Goal: Transaction & Acquisition: Purchase product/service

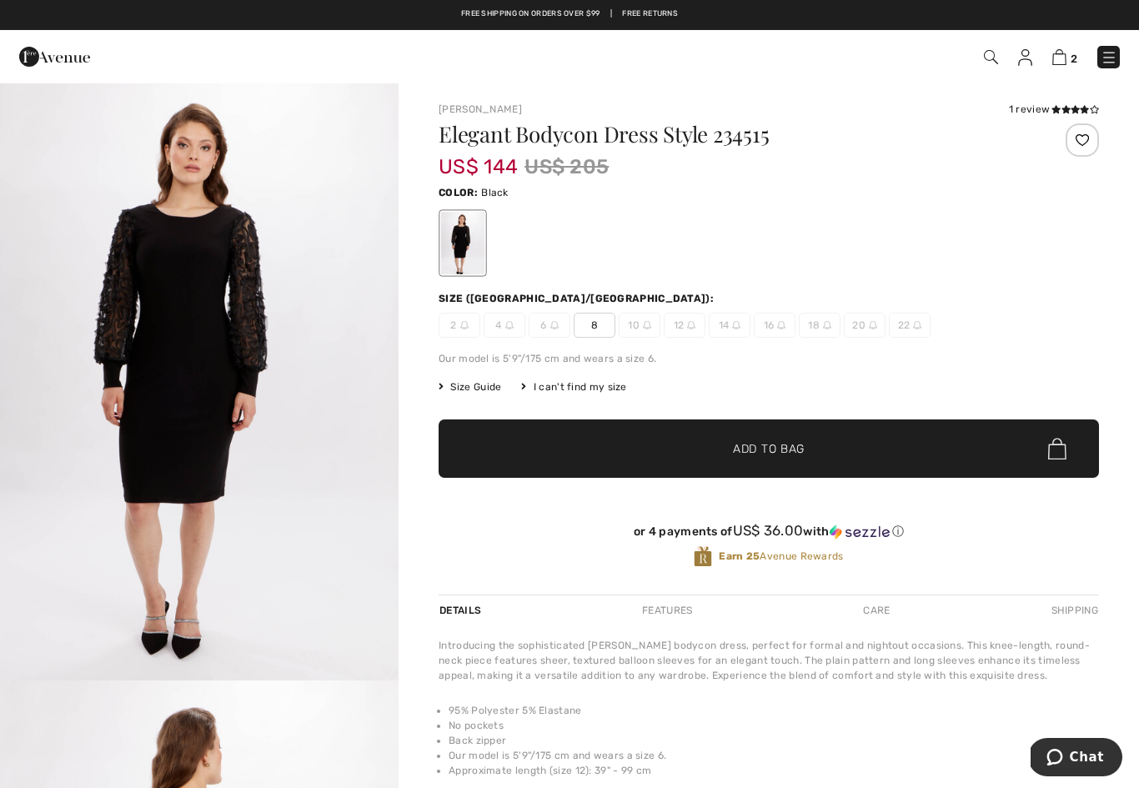
click at [1115, 53] on img at bounding box center [1109, 57] width 17 height 17
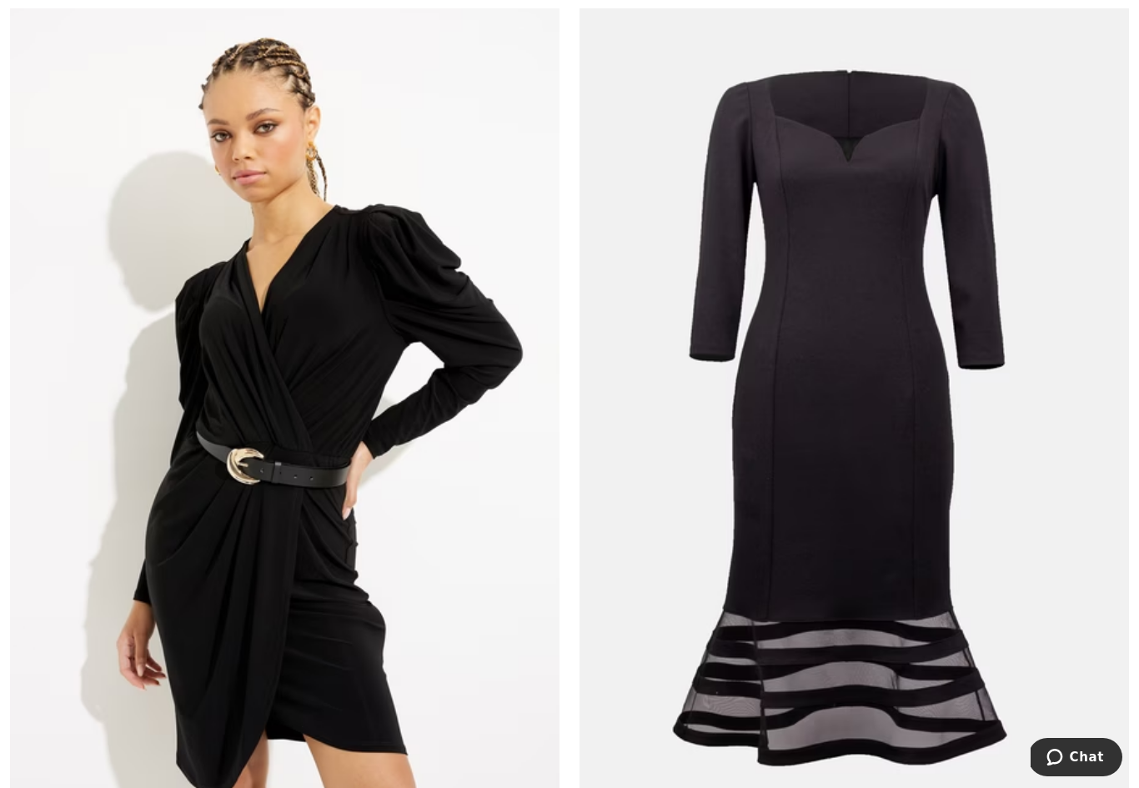
scroll to position [8403, 0]
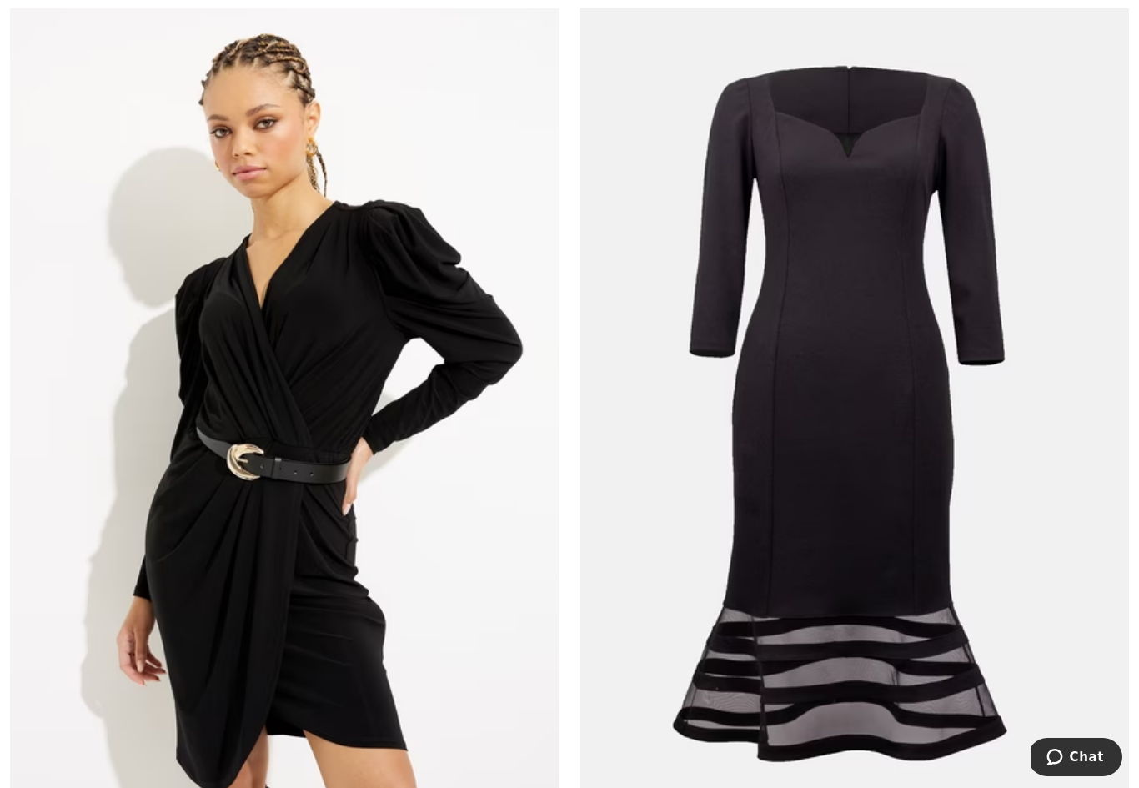
click at [882, 526] on img at bounding box center [853, 399] width 549 height 825
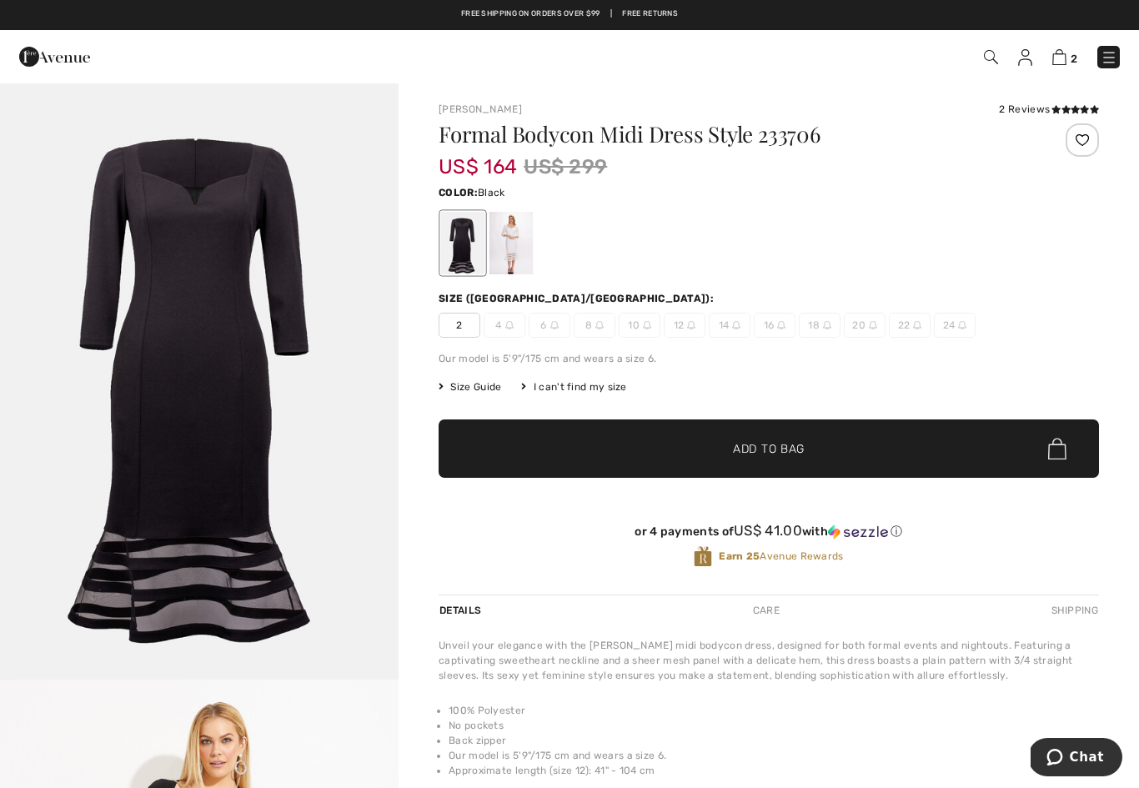
click at [1037, 399] on div "Formal Bodycon Midi Dress Style 233706 US$ 164 US$ 299 Color: Black Size (CA/US…" at bounding box center [769, 358] width 660 height 471
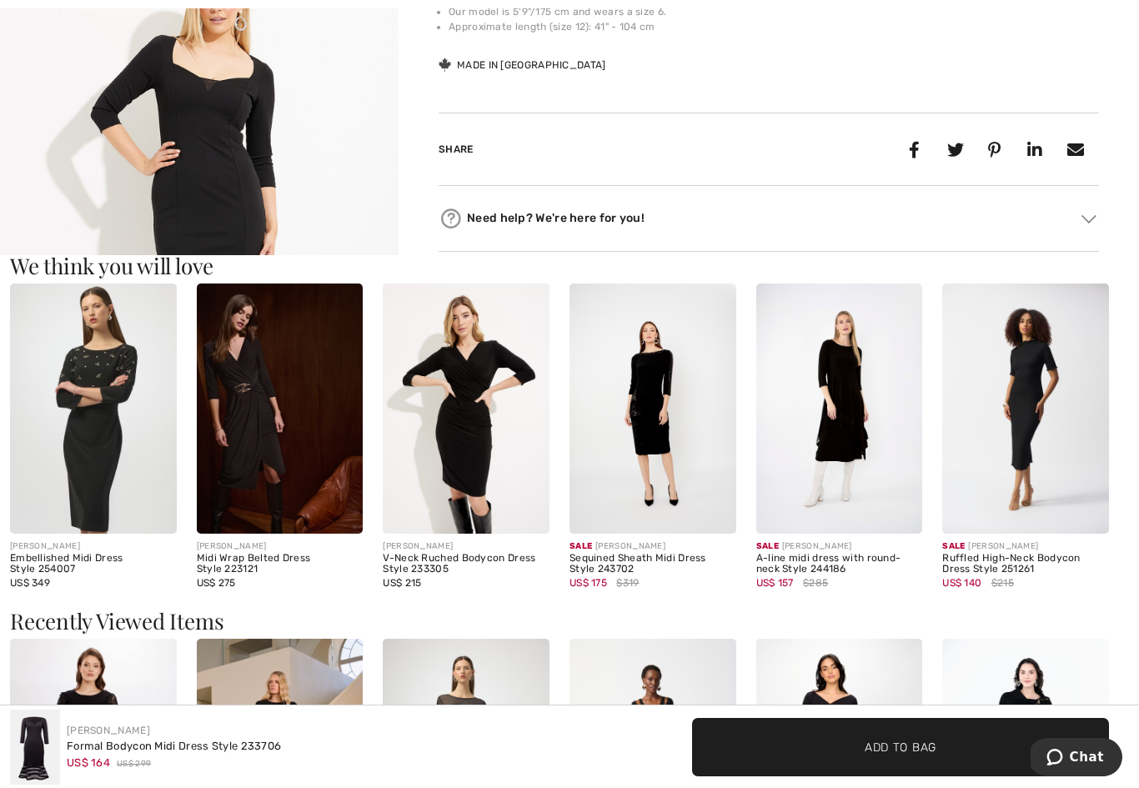
scroll to position [747, 0]
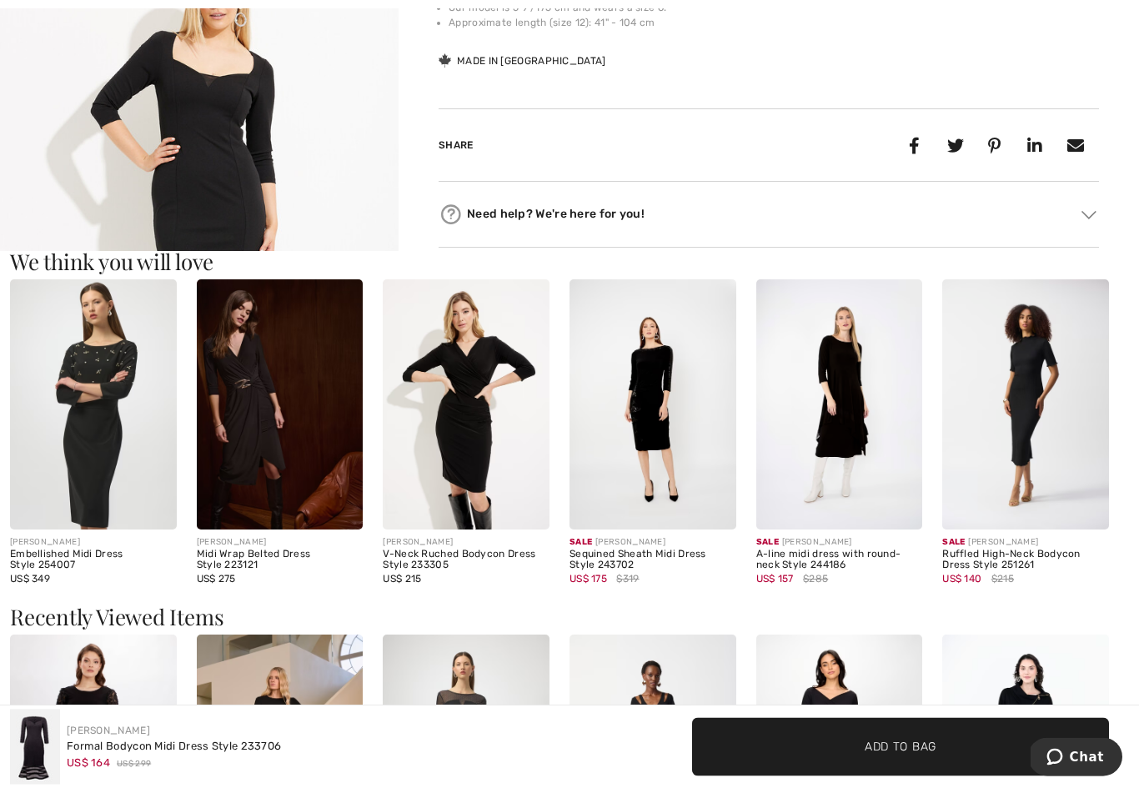
click at [650, 431] on img at bounding box center [652, 404] width 167 height 249
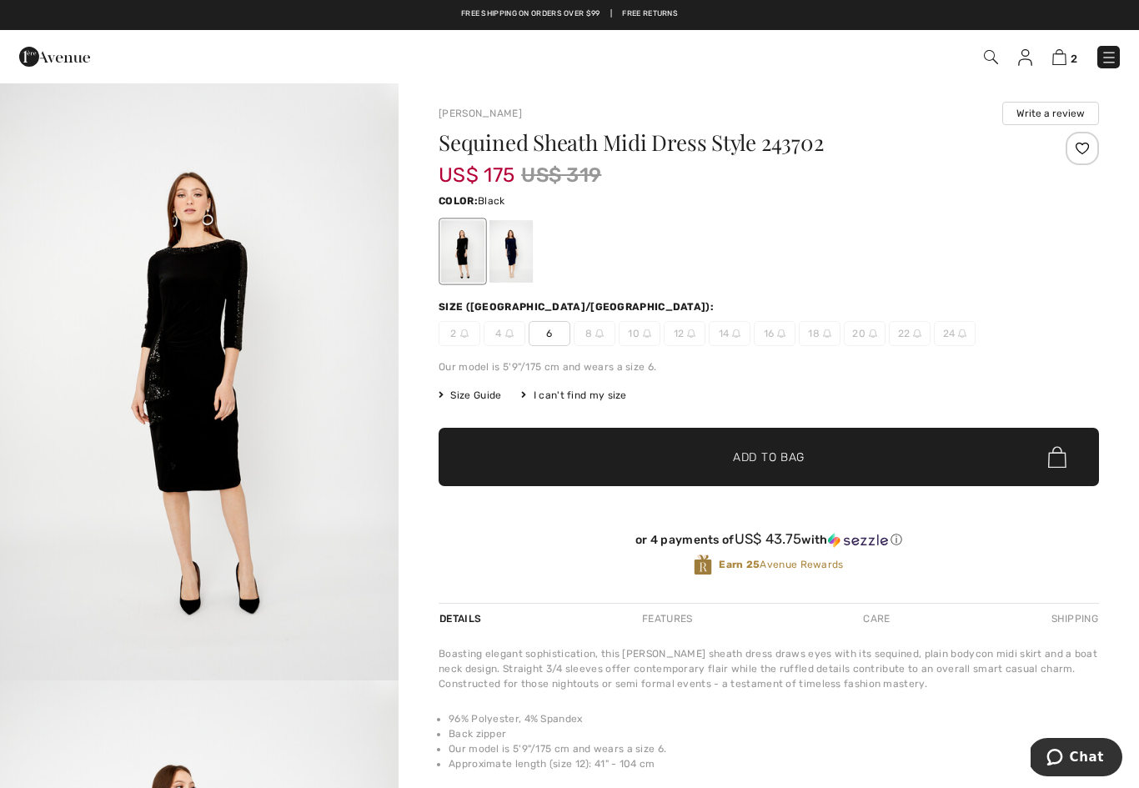
checkbox input "true"
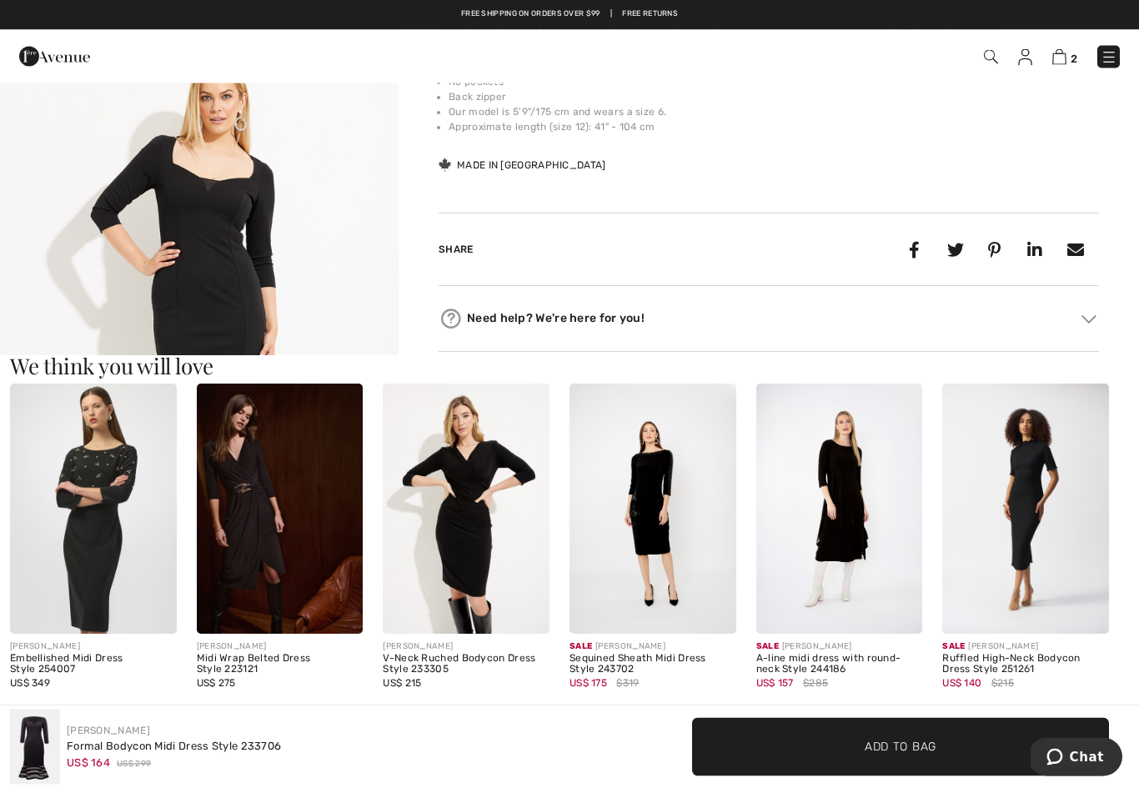
scroll to position [626, 0]
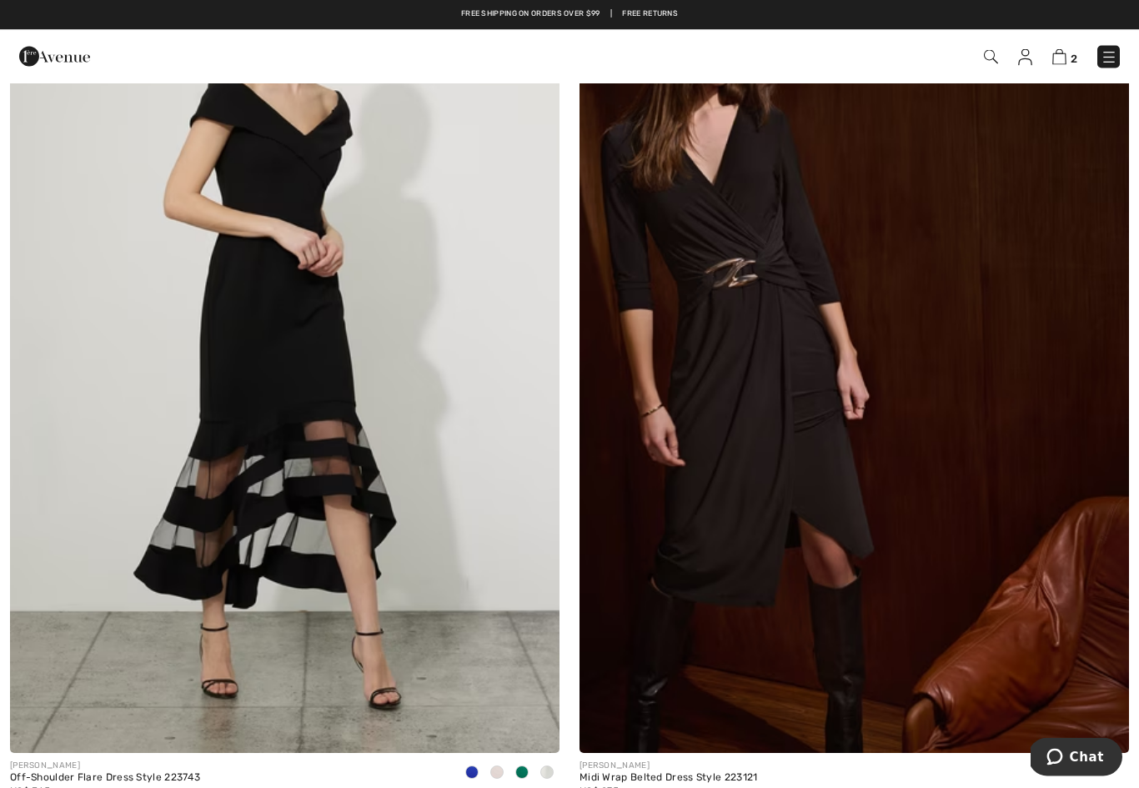
scroll to position [12193, 0]
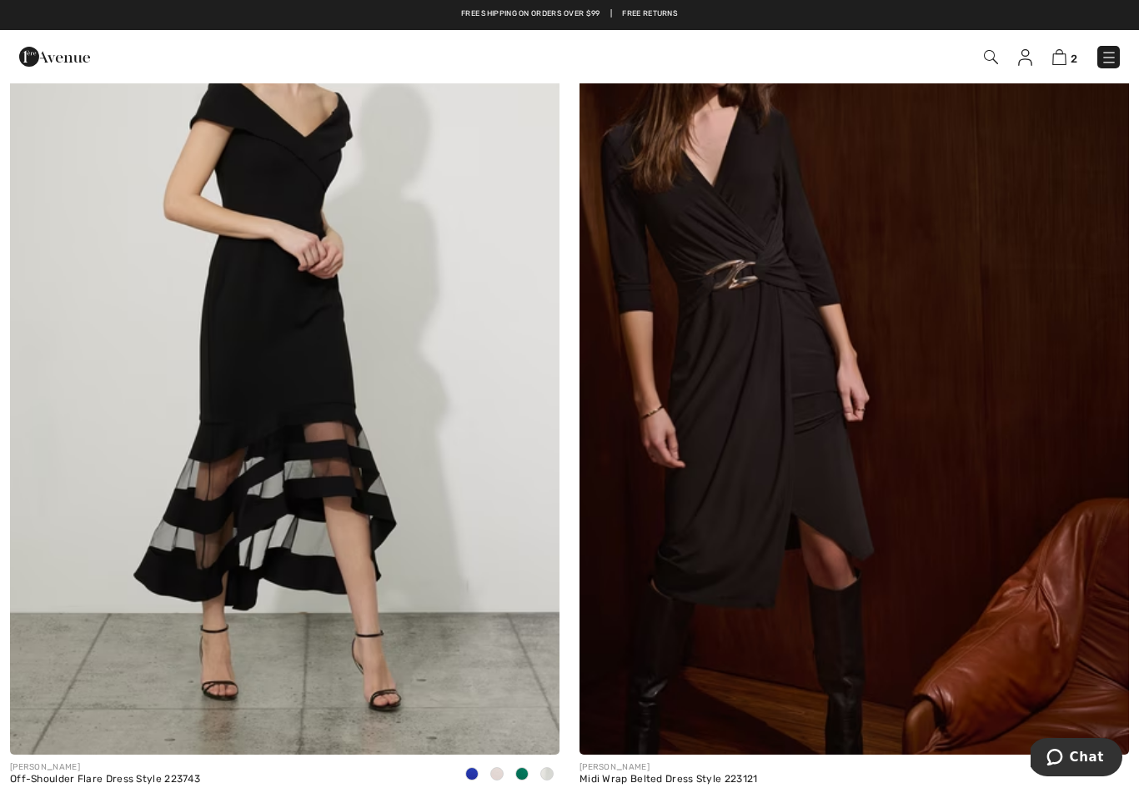
click at [340, 410] on img at bounding box center [284, 343] width 549 height 825
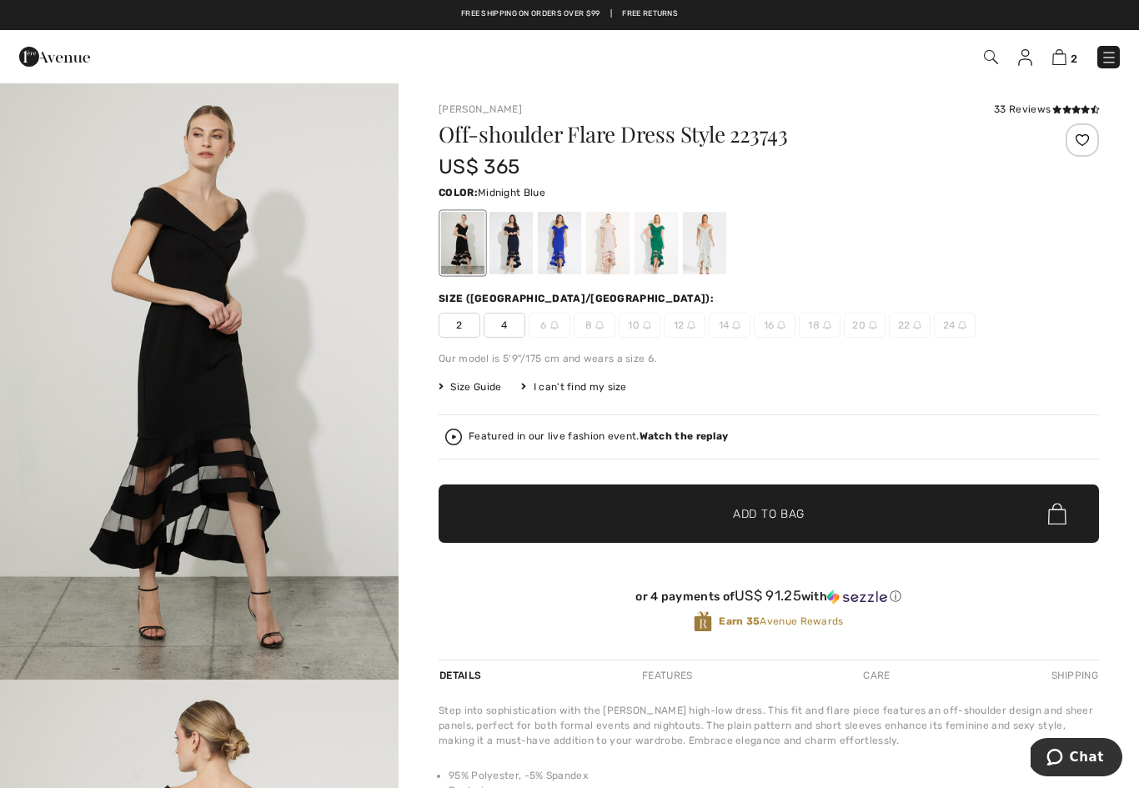
click at [509, 240] on div at bounding box center [510, 243] width 43 height 63
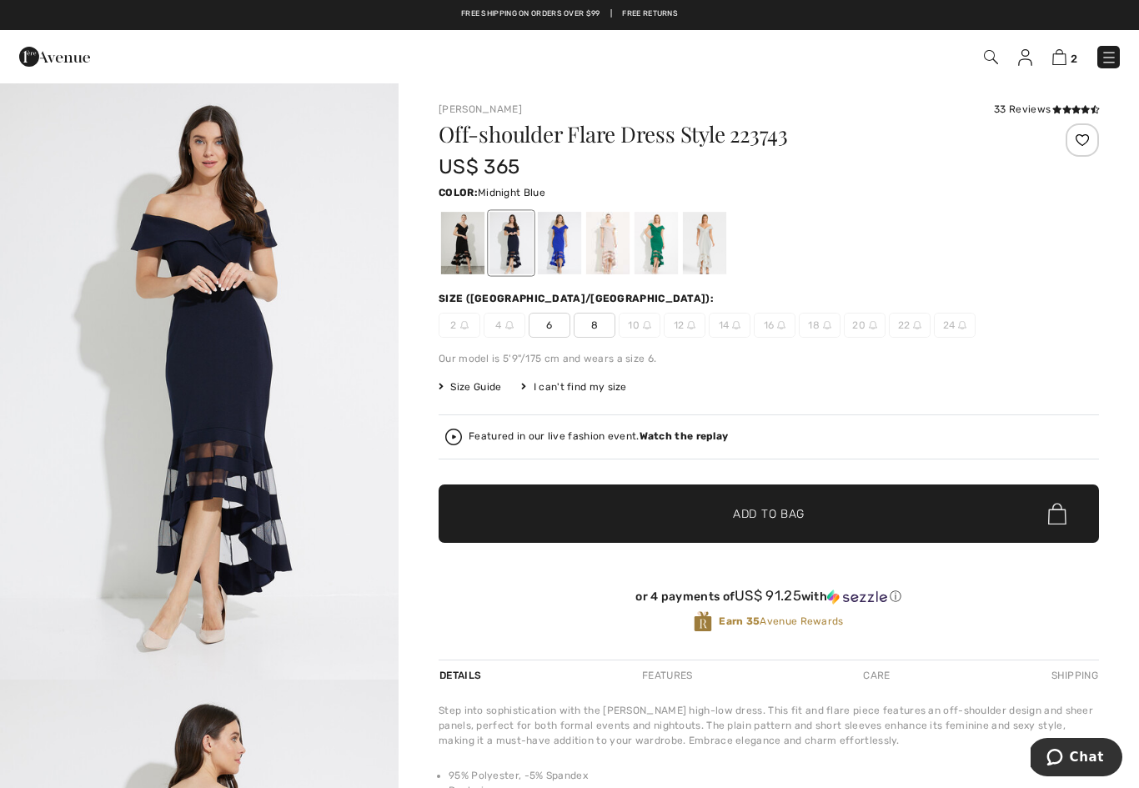
click at [610, 250] on div at bounding box center [607, 243] width 43 height 63
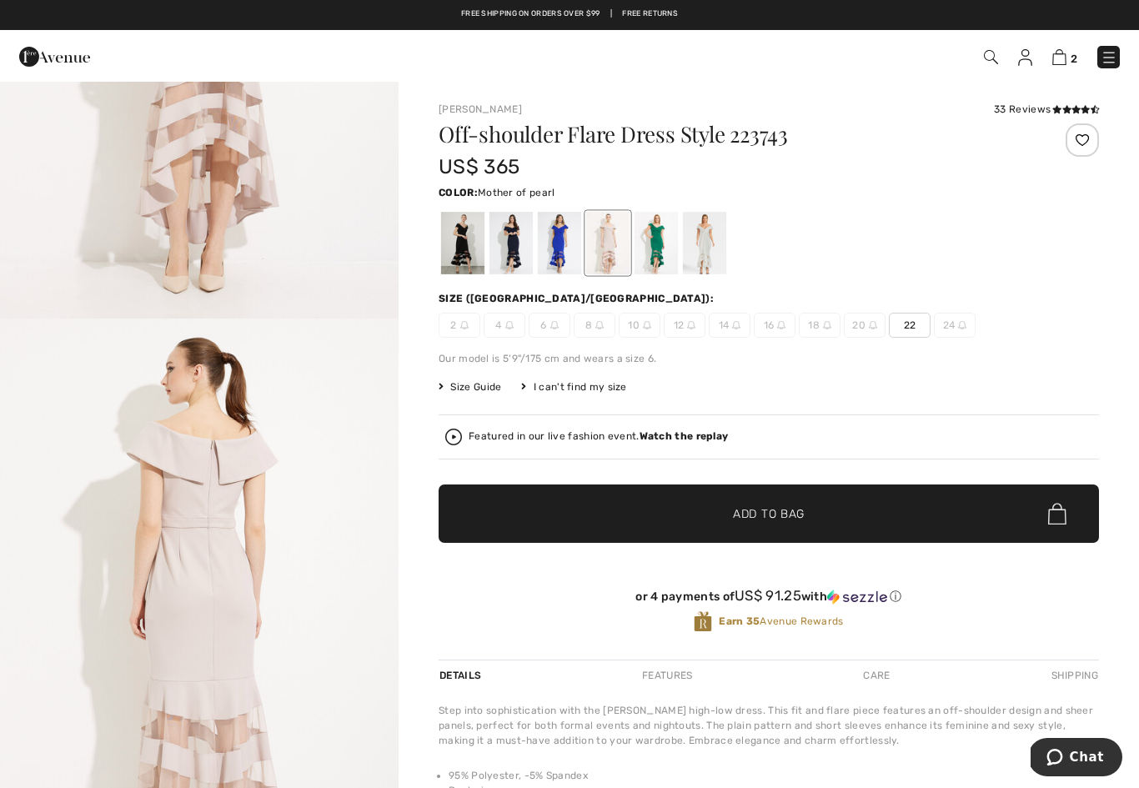
scroll to position [372, 0]
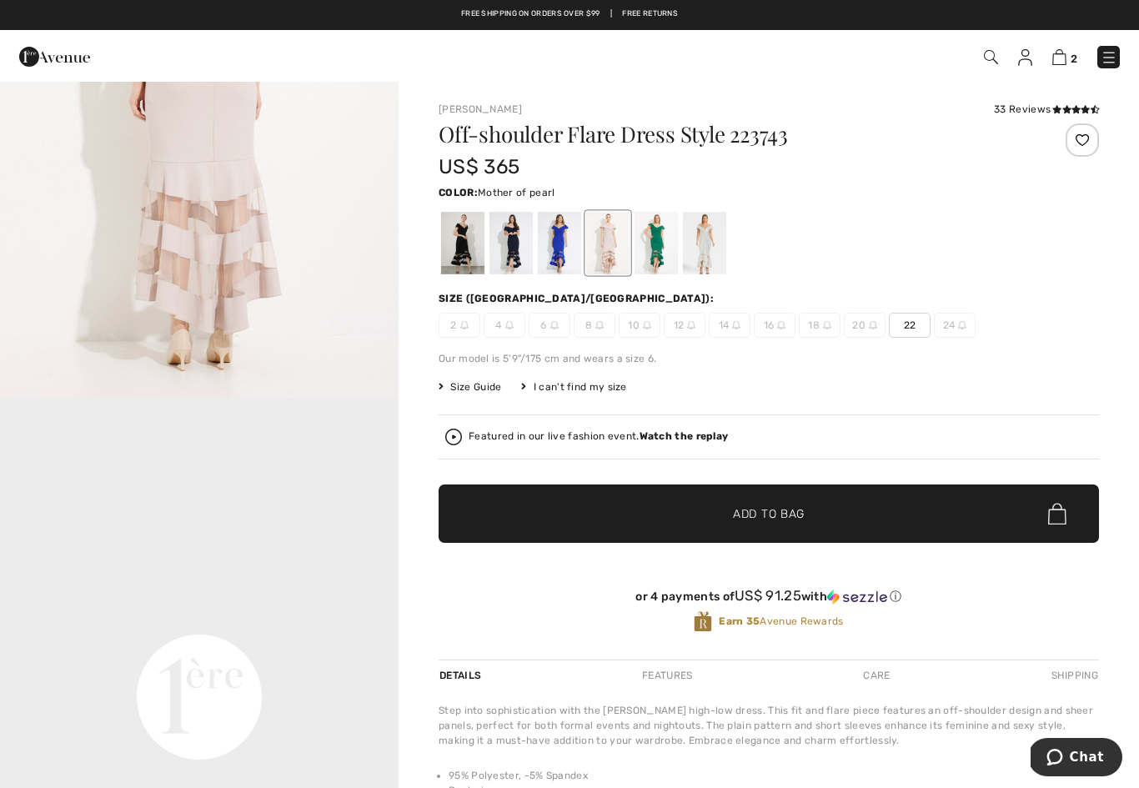
click at [824, 263] on div at bounding box center [769, 242] width 660 height 69
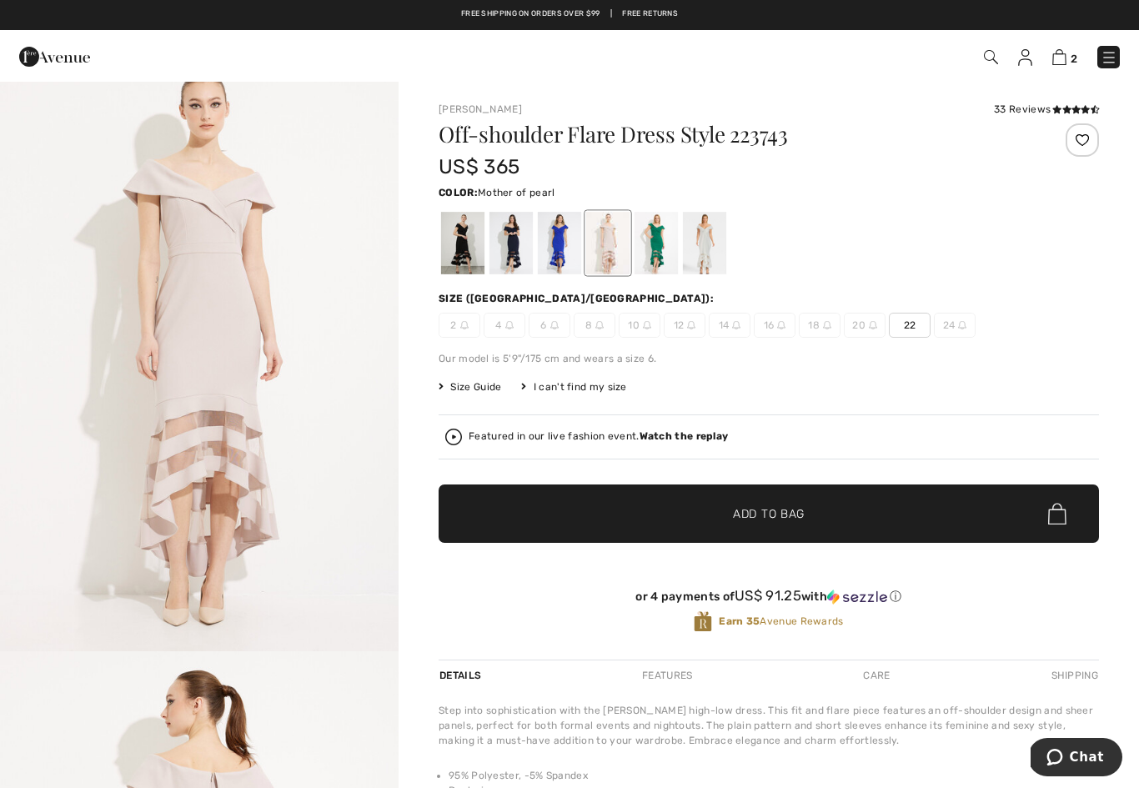
scroll to position [0, 0]
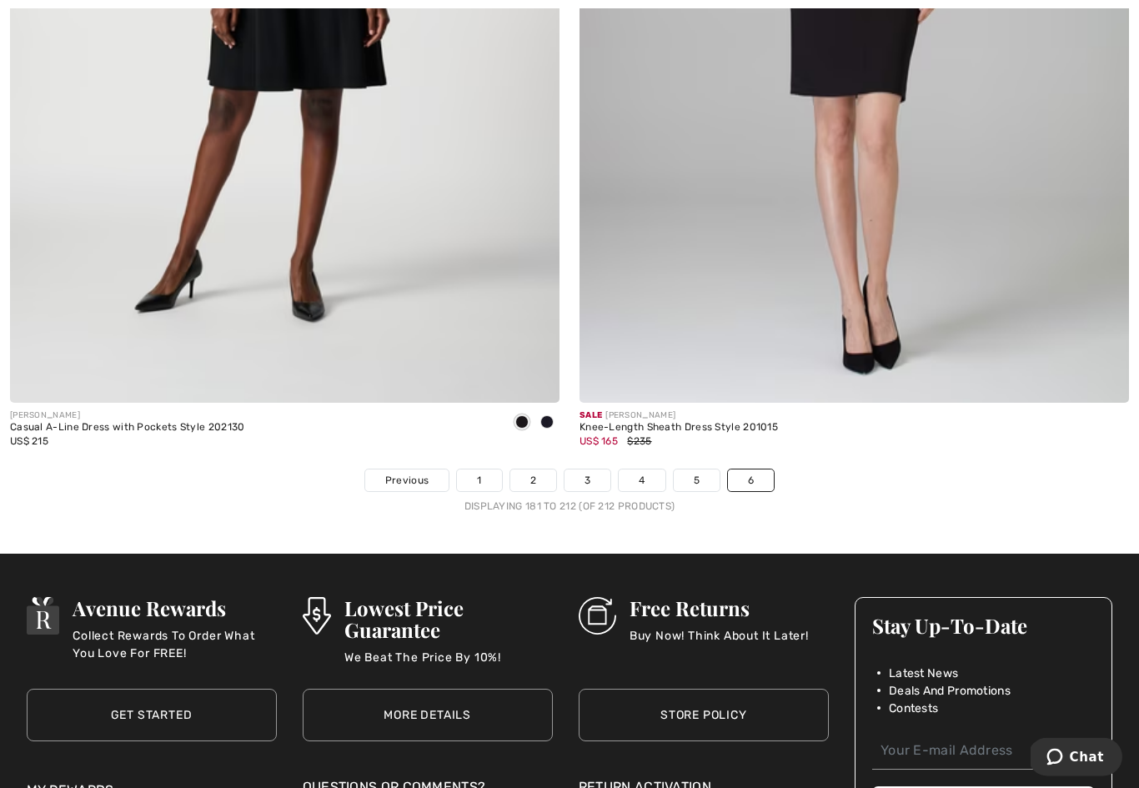
scroll to position [14325, 0]
click at [459, 469] on link "1" at bounding box center [479, 480] width 44 height 22
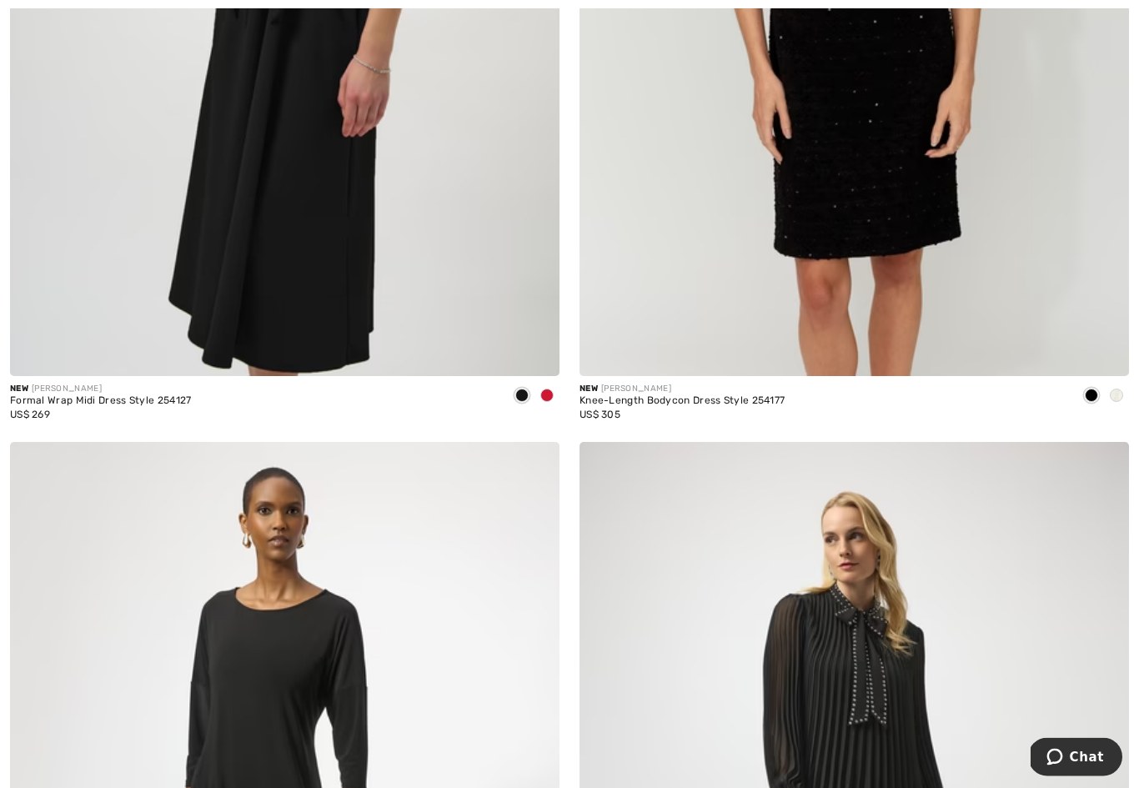
scroll to position [1546, 0]
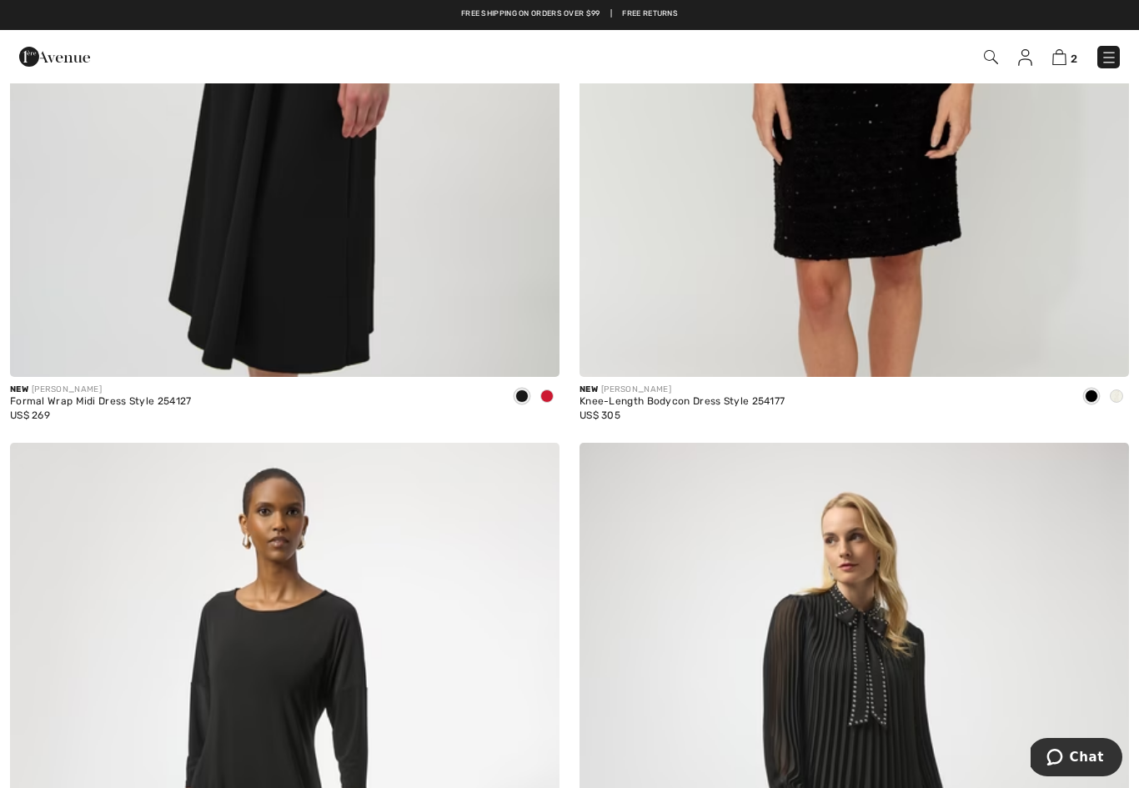
click at [545, 401] on span at bounding box center [546, 395] width 13 height 13
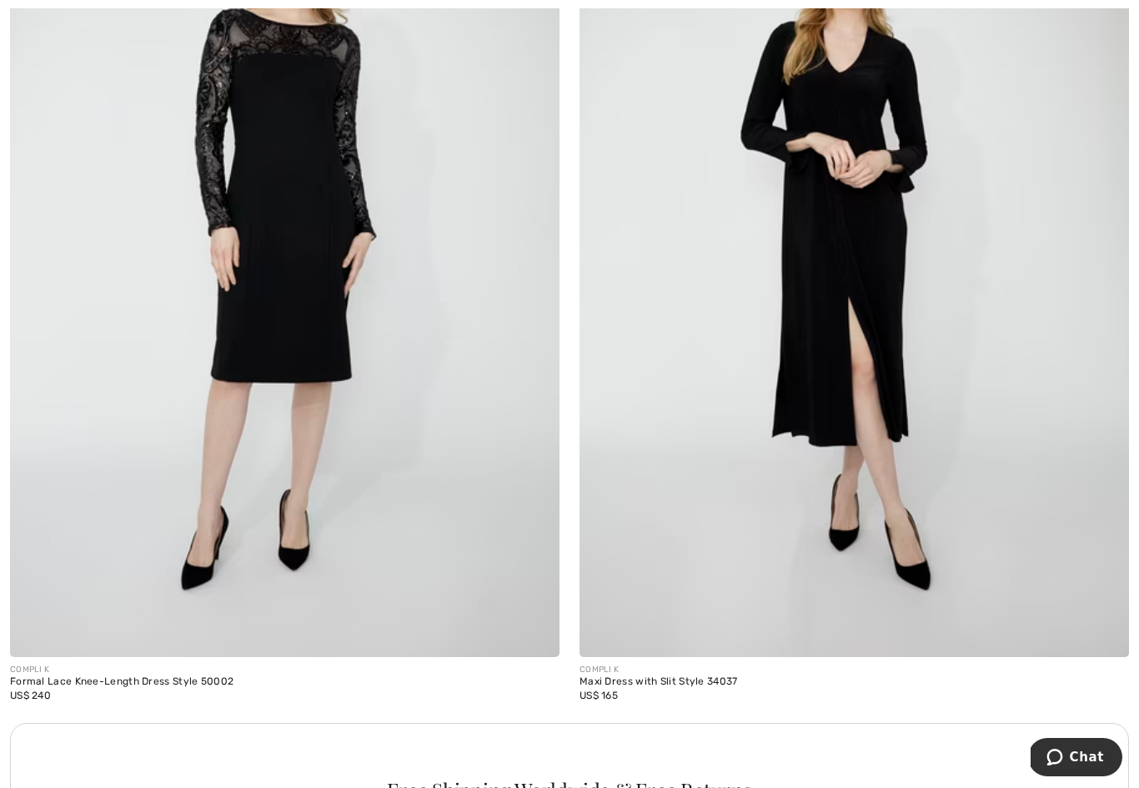
scroll to position [4844, 0]
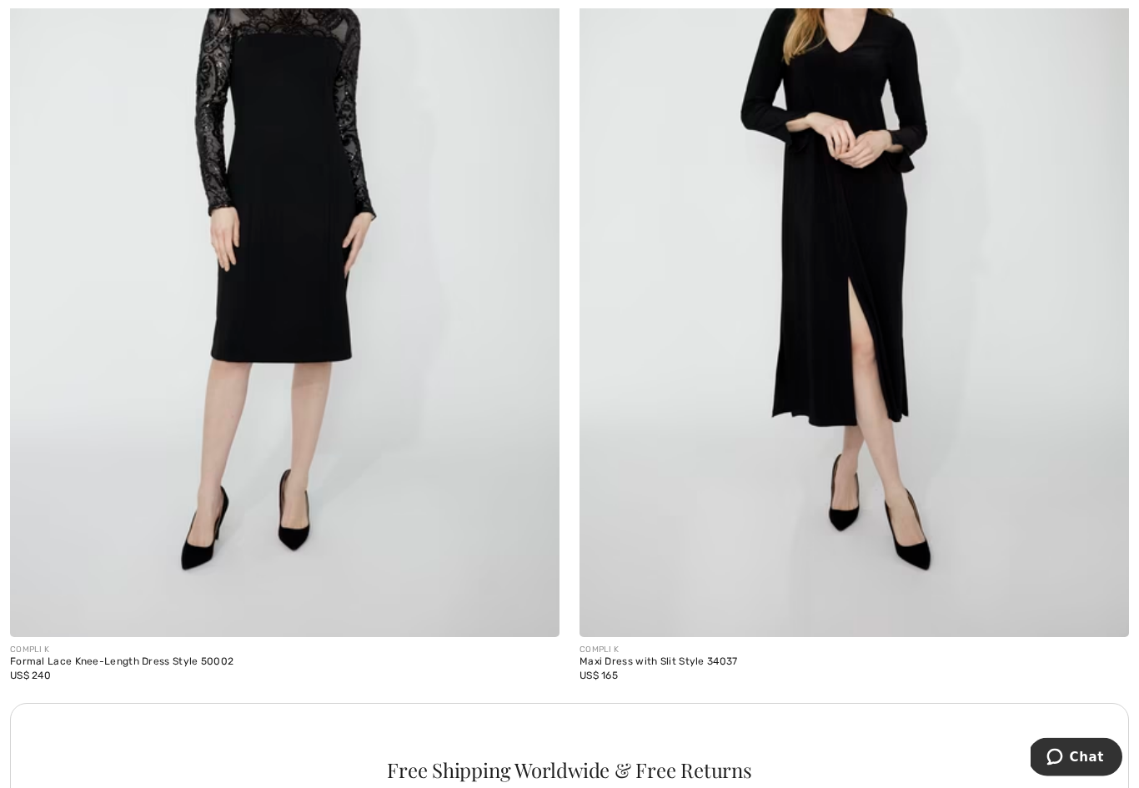
click at [318, 315] on img at bounding box center [284, 225] width 549 height 825
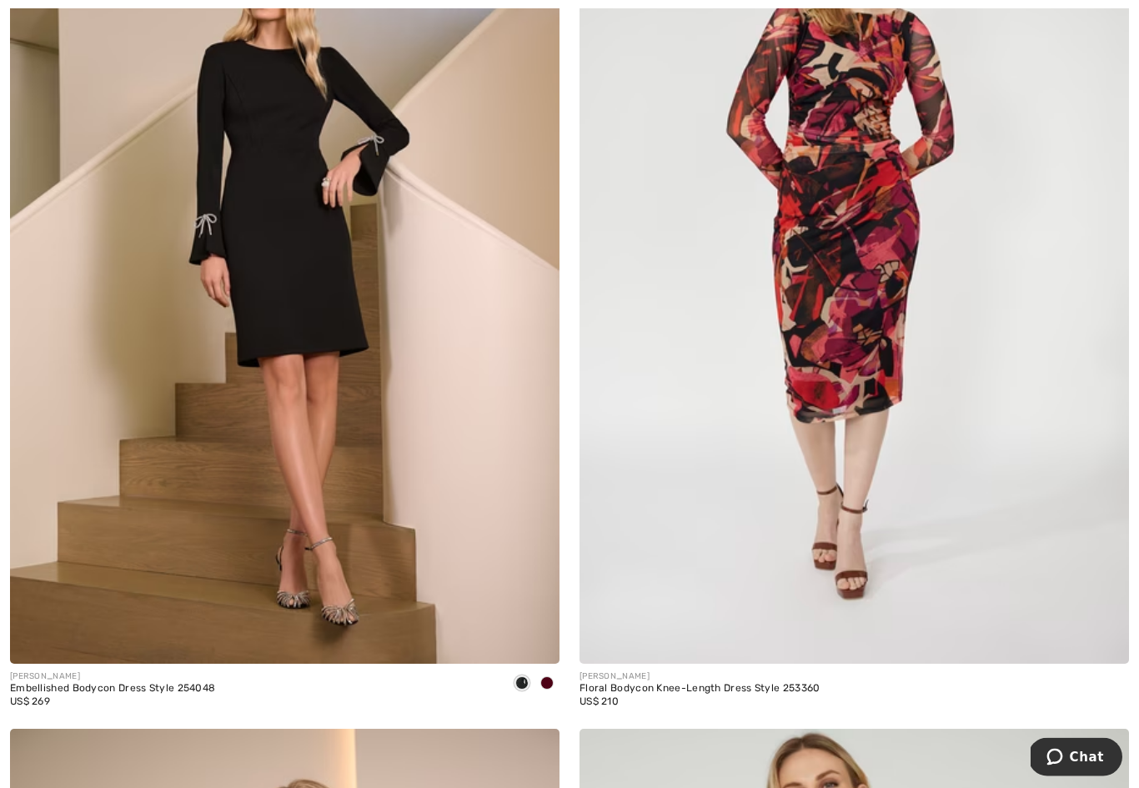
scroll to position [13174, 0]
click at [296, 506] on img at bounding box center [284, 251] width 549 height 825
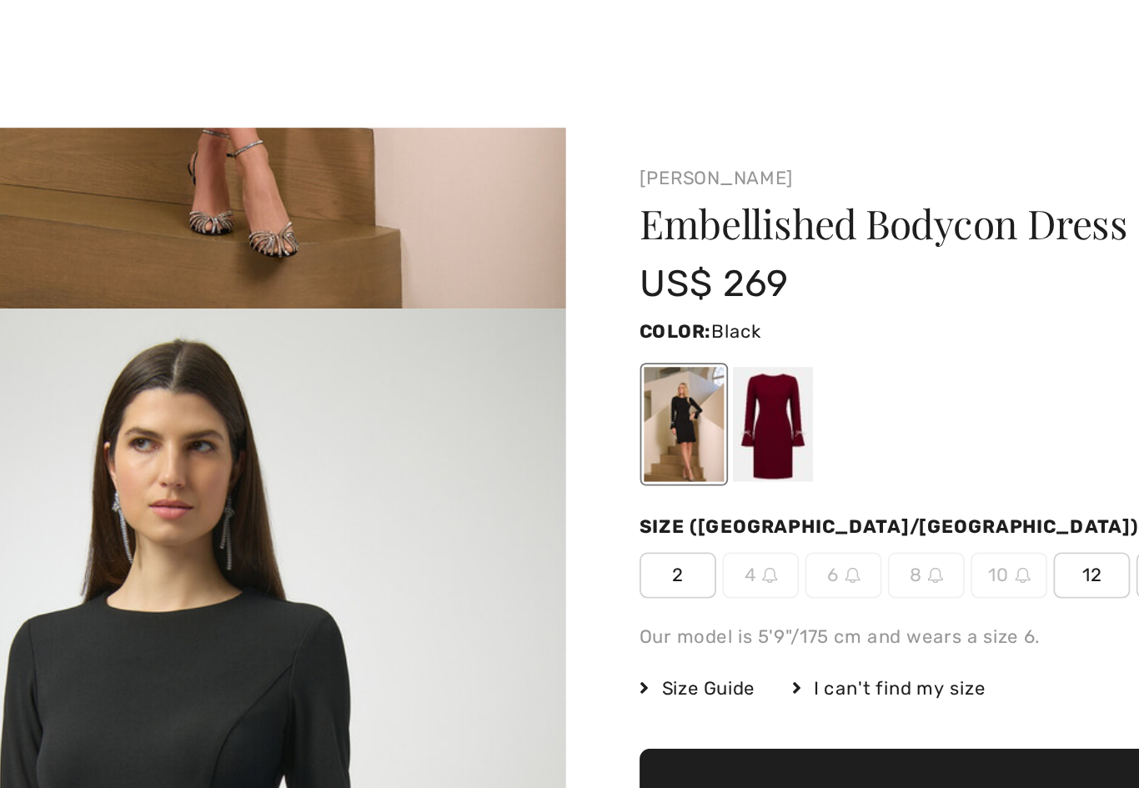
scroll to position [6, 0]
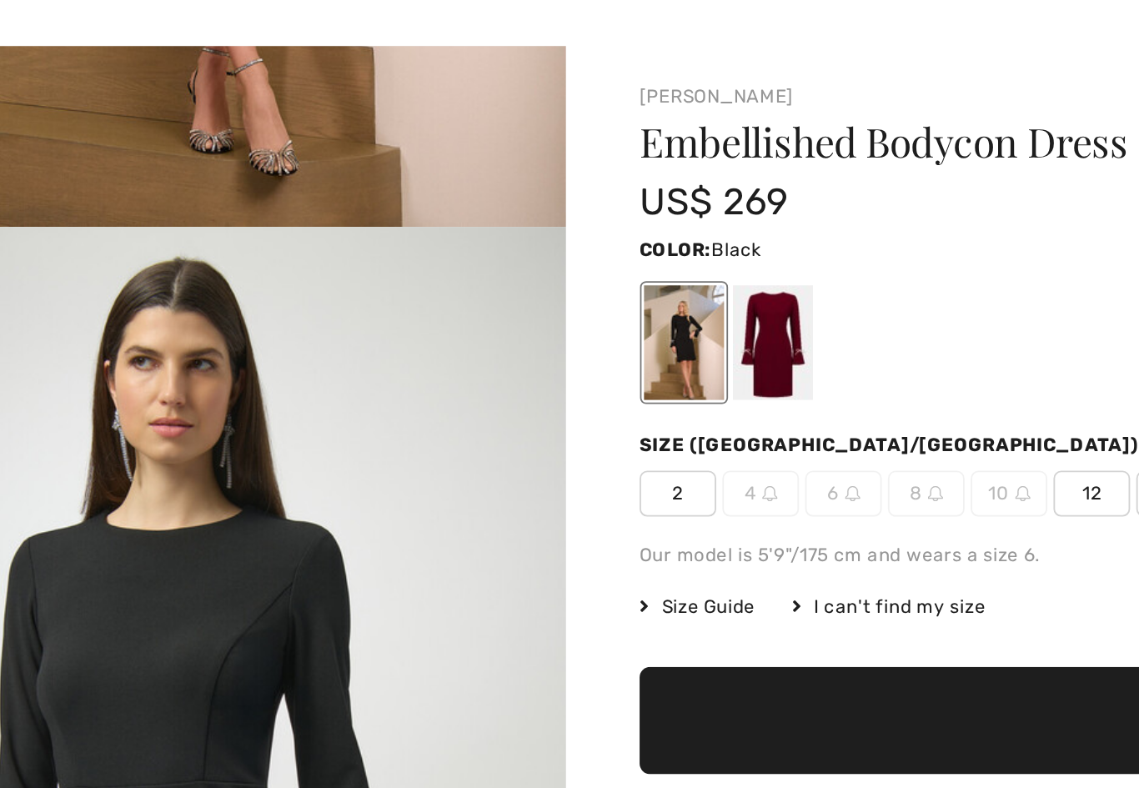
click at [489, 206] on div at bounding box center [510, 237] width 43 height 63
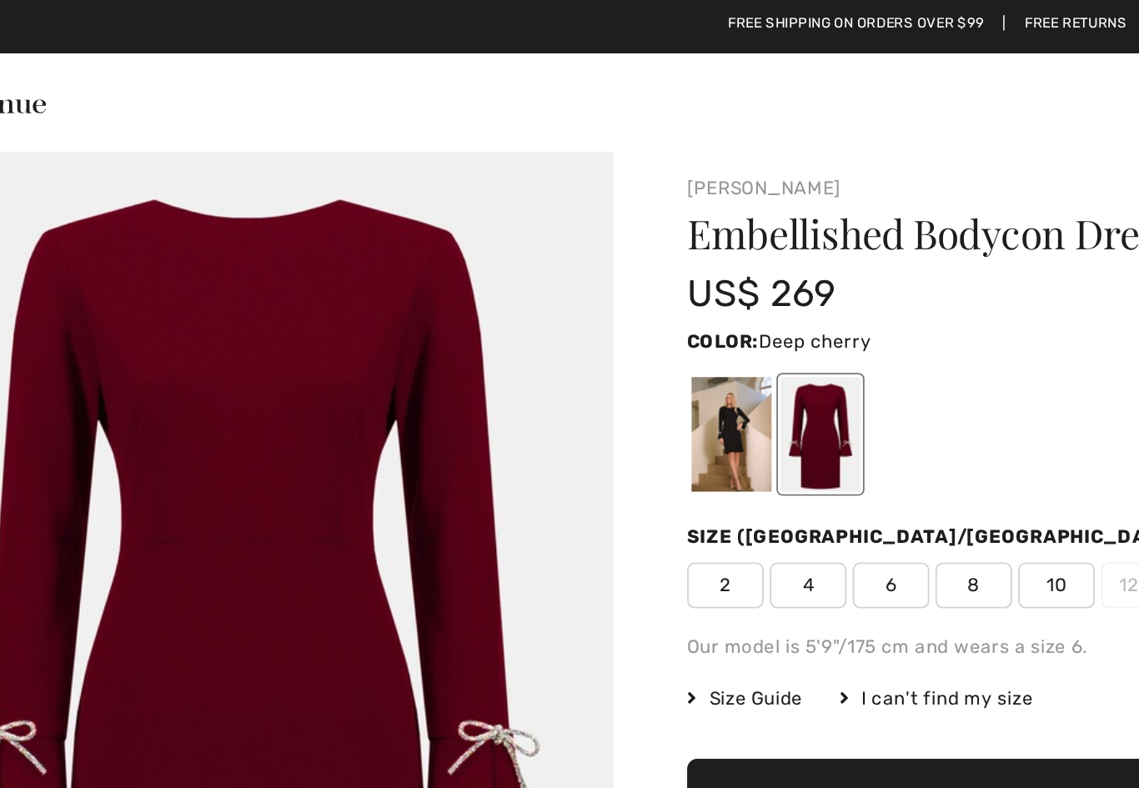
scroll to position [0, 0]
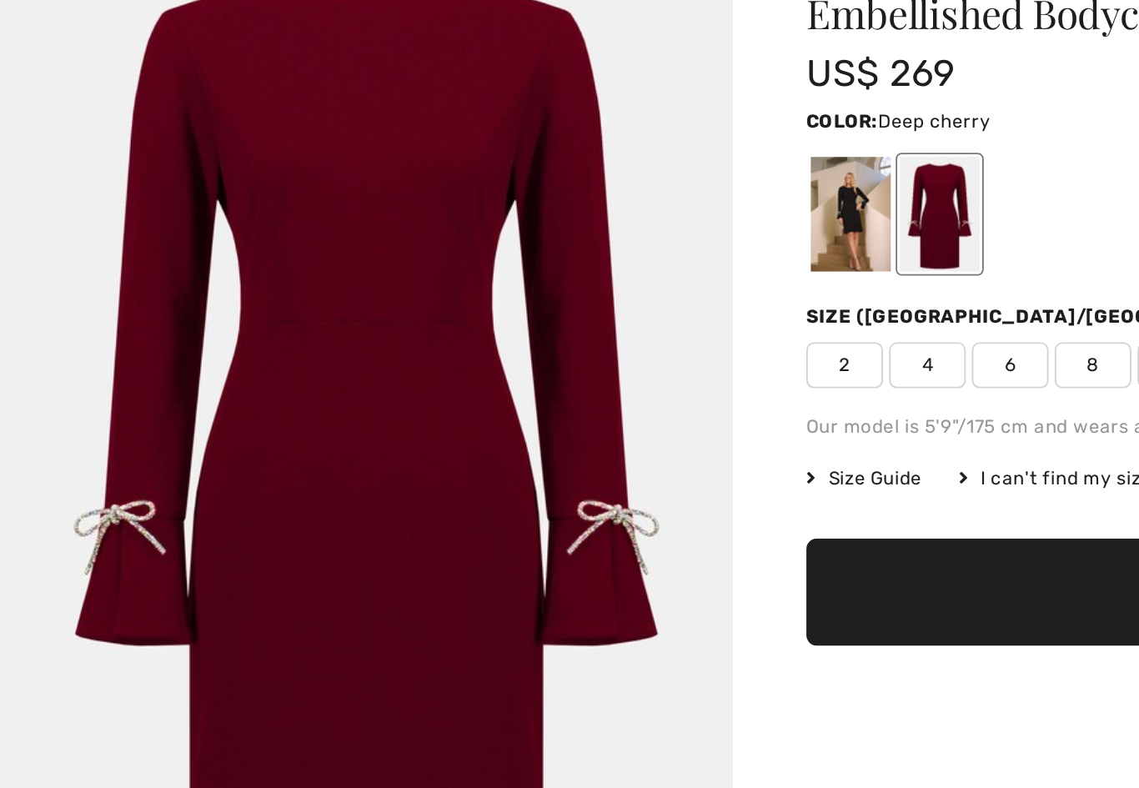
click at [456, 212] on div at bounding box center [462, 243] width 43 height 63
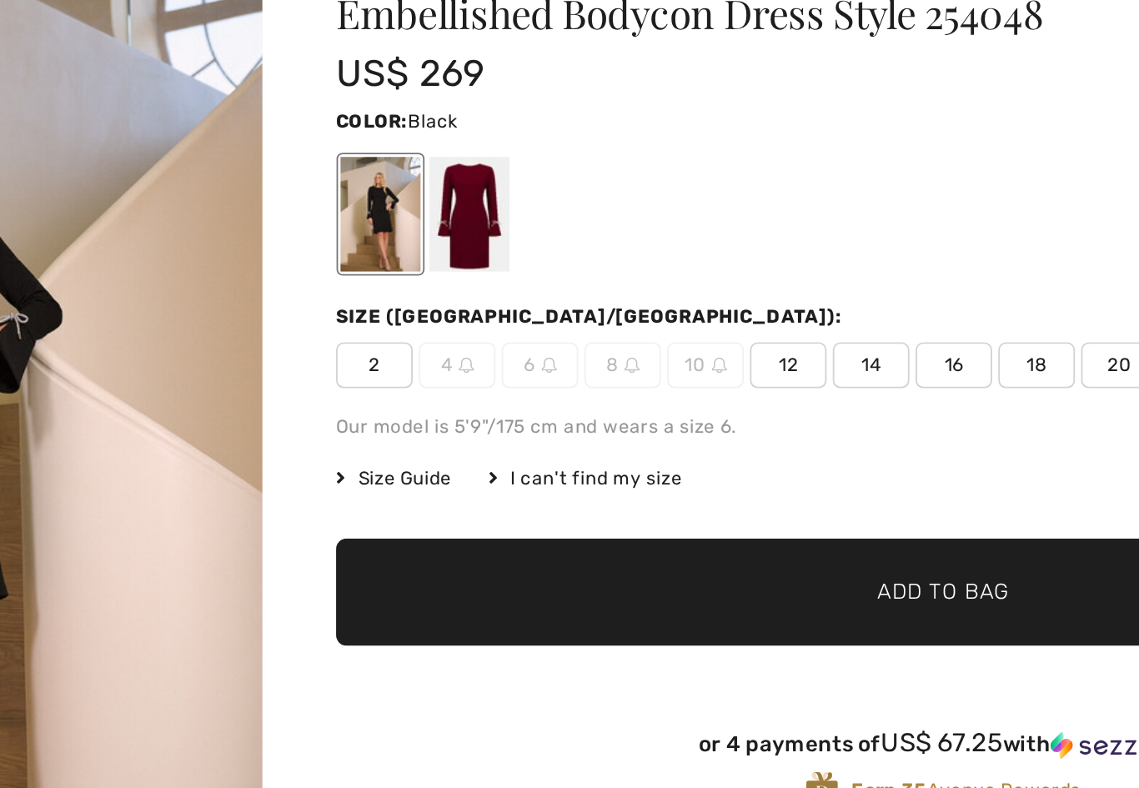
click at [664, 313] on span "12" at bounding box center [685, 325] width 42 height 25
click at [550, 419] on span "✔ Added to Bag Add to Bag" at bounding box center [769, 448] width 660 height 58
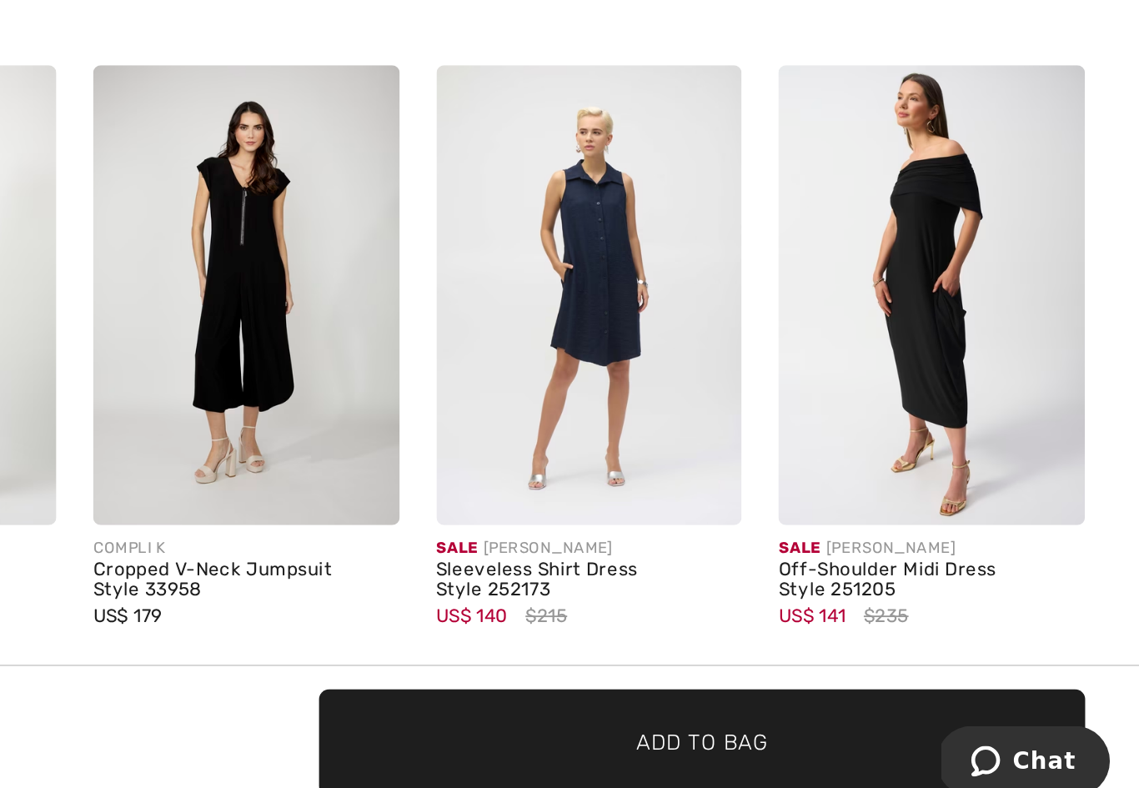
scroll to position [1005, 0]
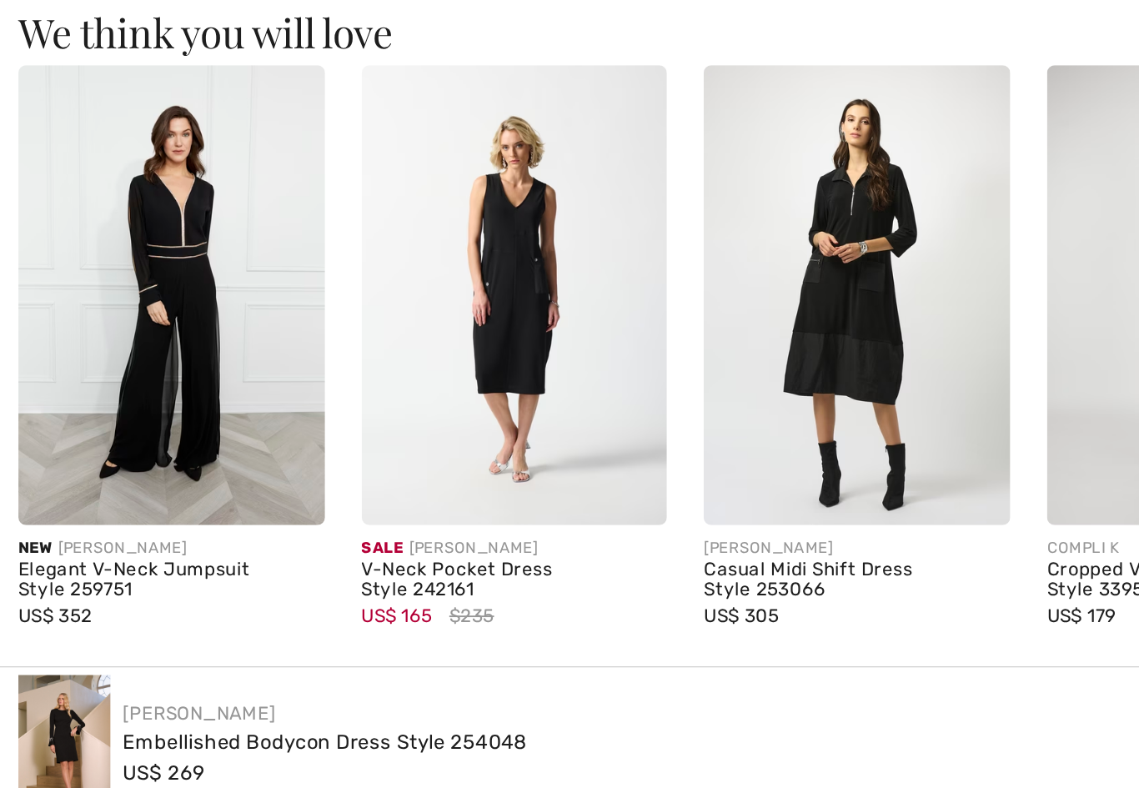
click at [586, 378] on img at bounding box center [652, 502] width 167 height 249
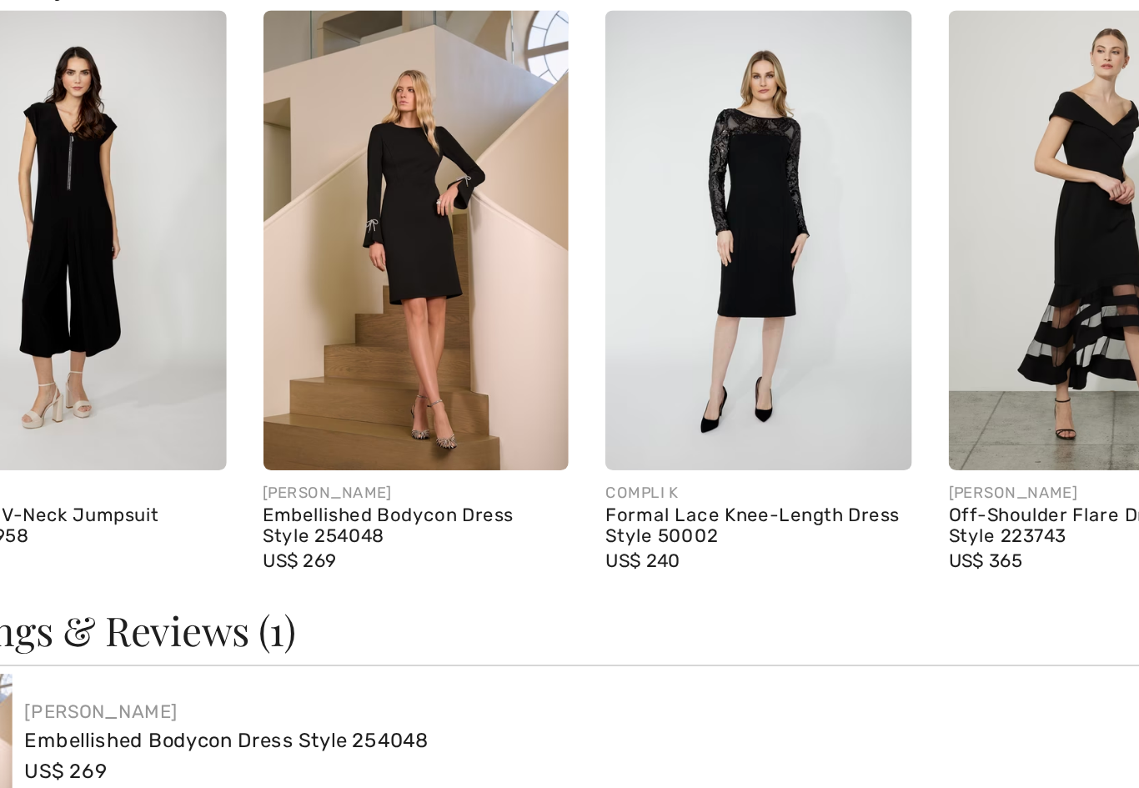
scroll to position [1390, 0]
click at [424, 348] on img at bounding box center [466, 472] width 167 height 249
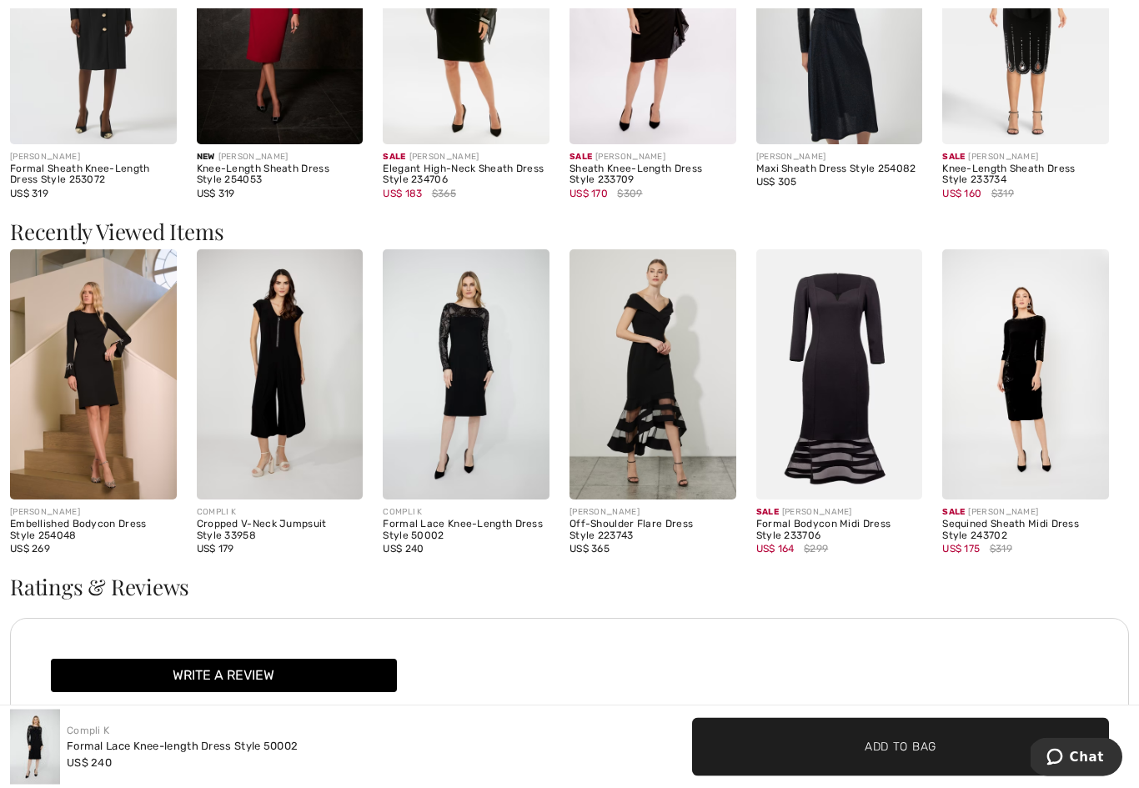
scroll to position [1497, 0]
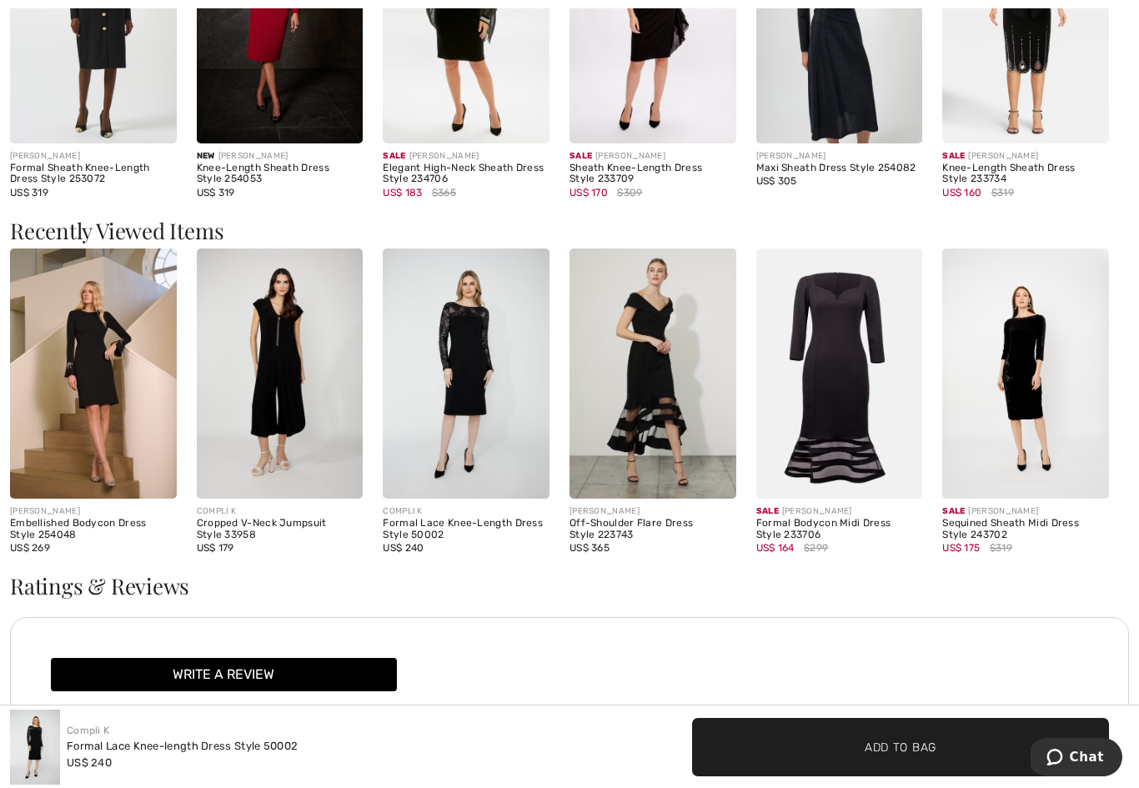
click at [1025, 397] on img at bounding box center [1025, 372] width 167 height 249
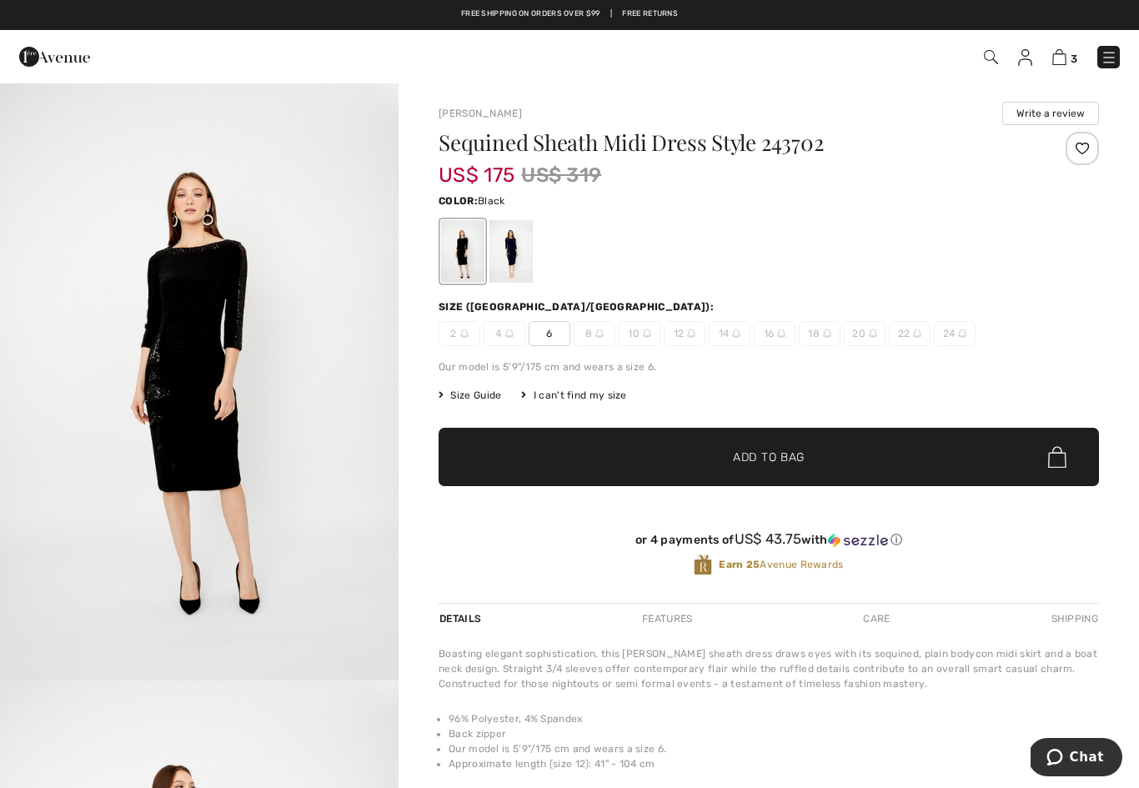
click at [512, 249] on div at bounding box center [510, 251] width 43 height 63
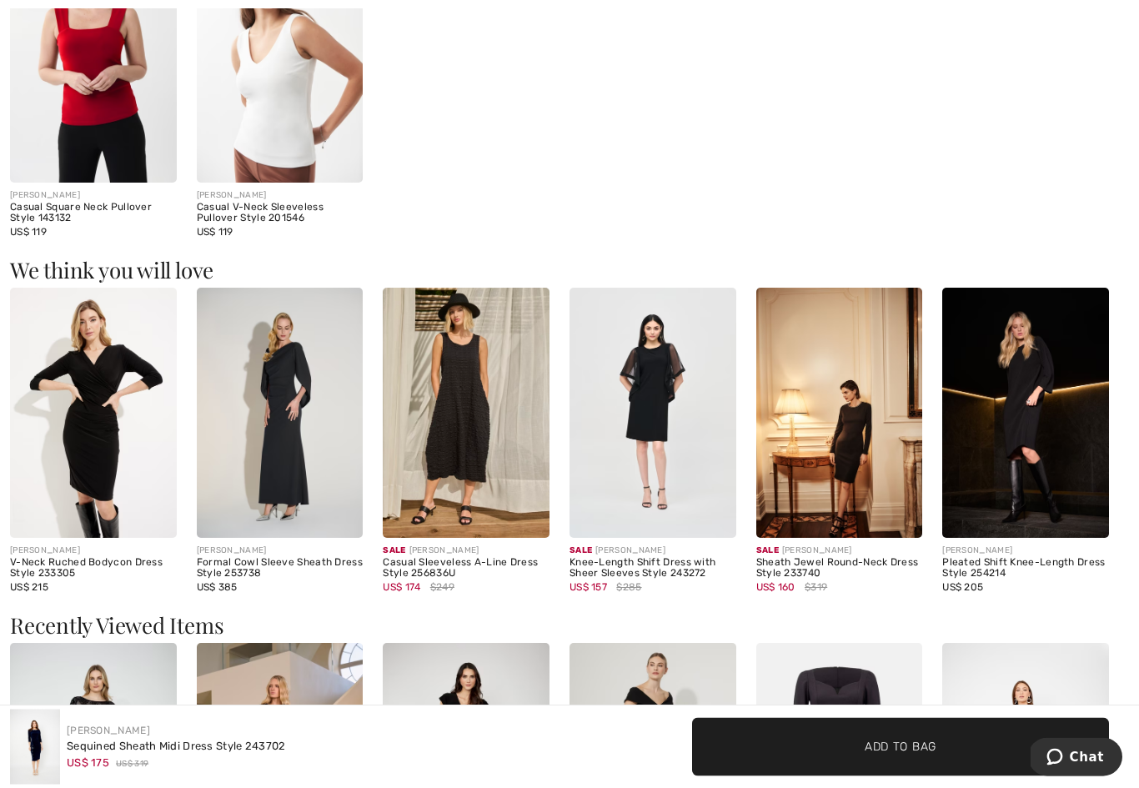
scroll to position [1088, 0]
click at [110, 458] on img at bounding box center [93, 412] width 167 height 249
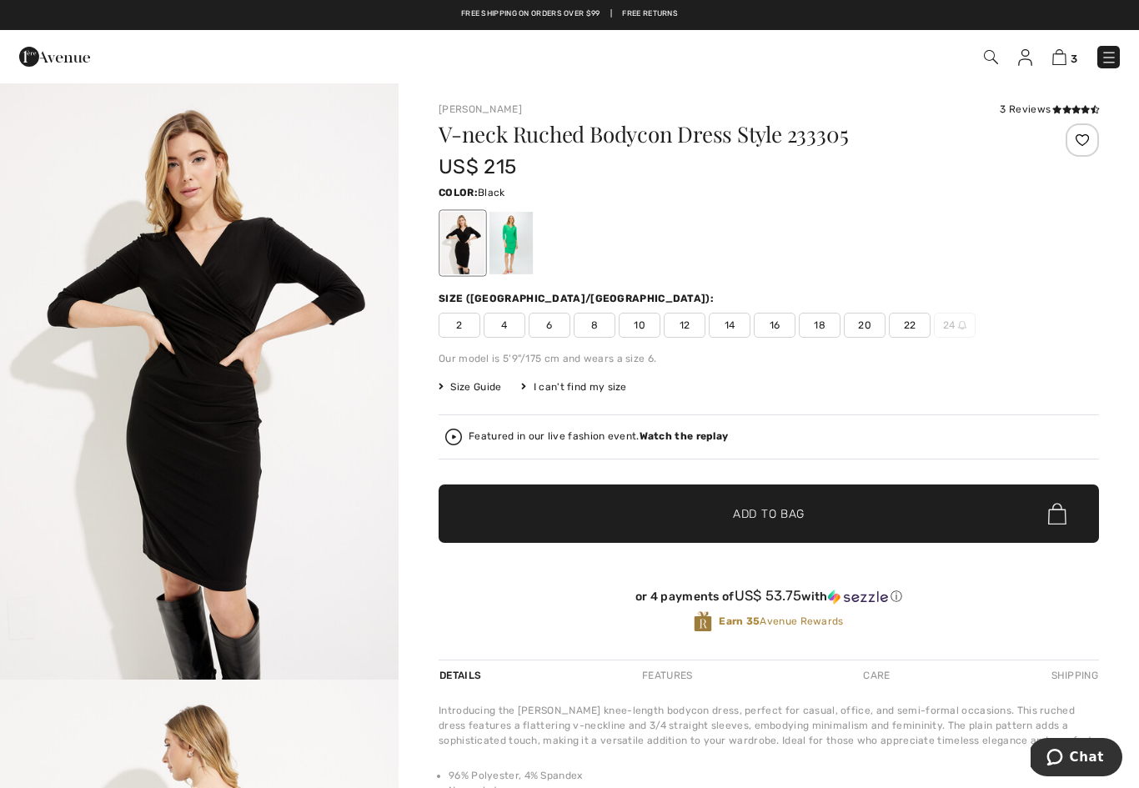
click at [519, 253] on div at bounding box center [510, 243] width 43 height 63
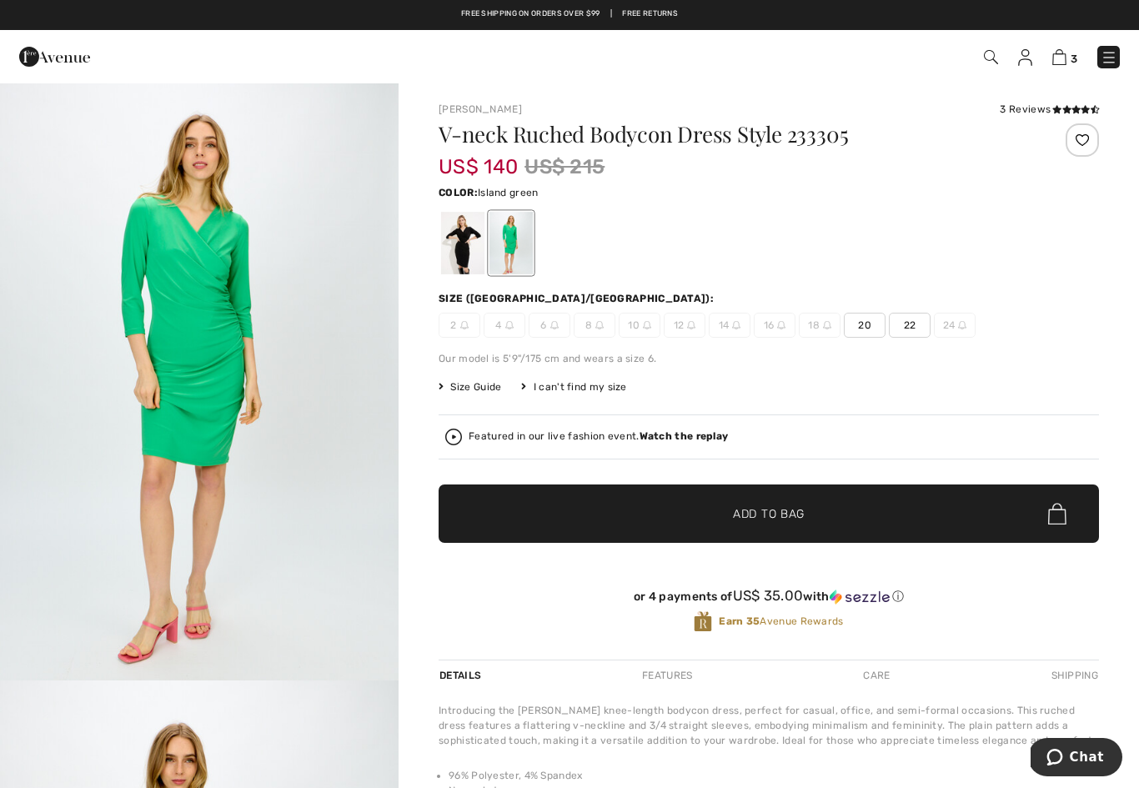
click at [468, 248] on div at bounding box center [462, 243] width 43 height 63
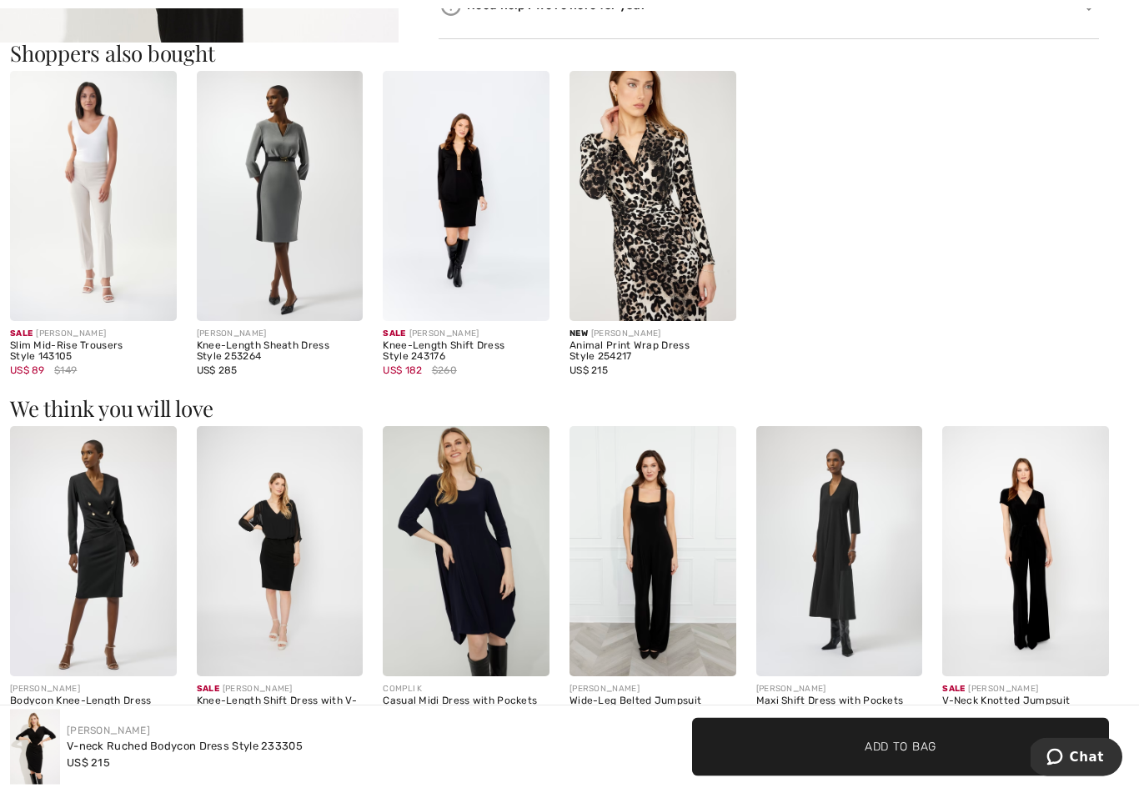
scroll to position [1021, 0]
click at [119, 542] on img at bounding box center [93, 550] width 167 height 249
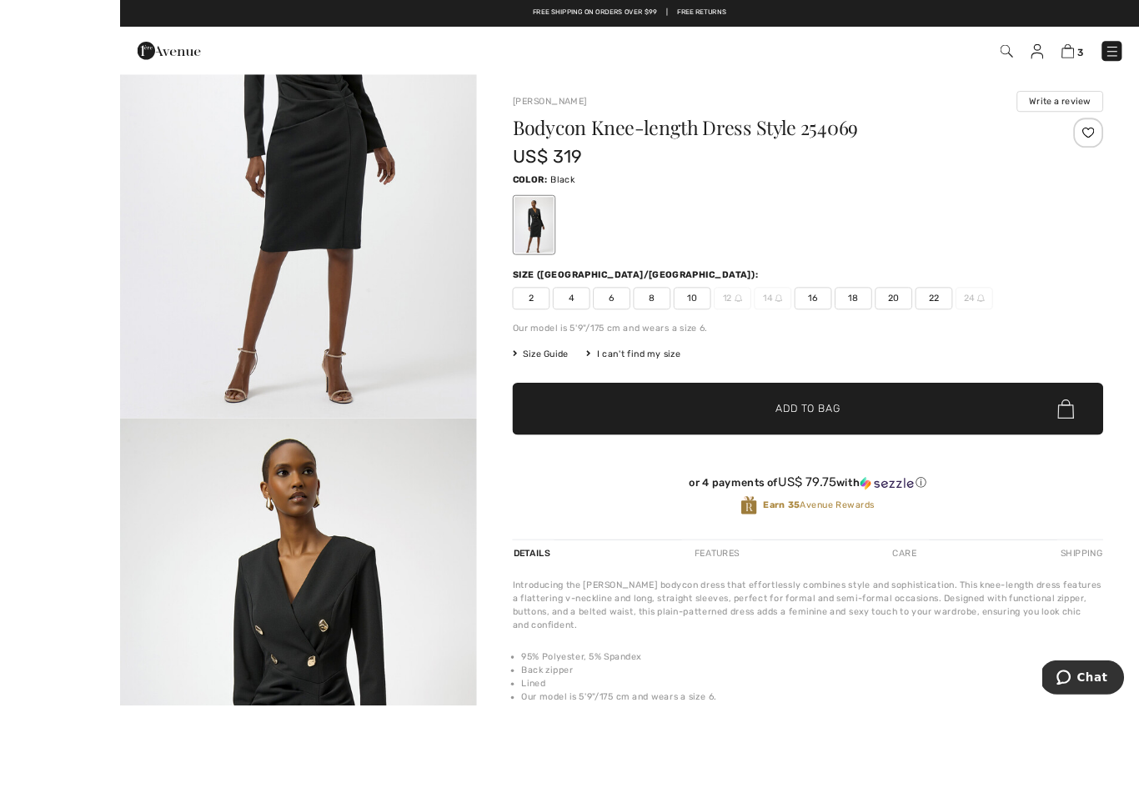
scroll to position [51, 0]
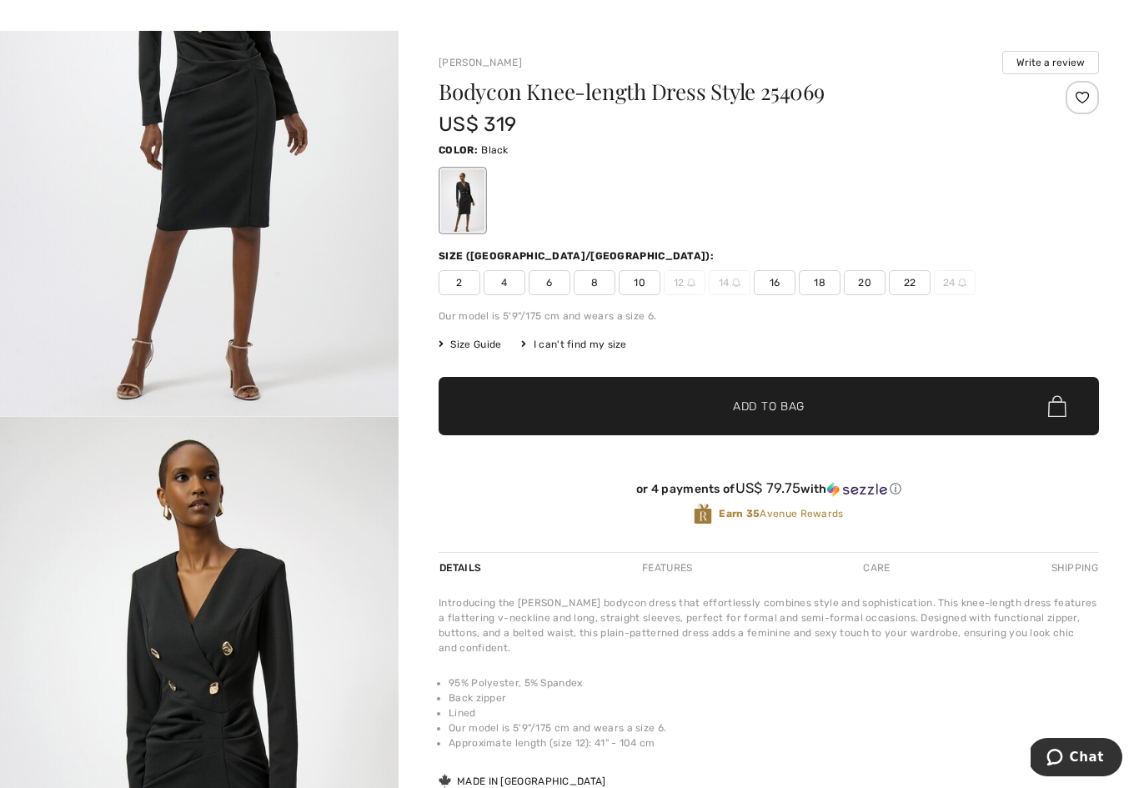
click at [612, 343] on div "I can't find my size" at bounding box center [573, 344] width 105 height 15
click at [596, 348] on div "I can't find my size" at bounding box center [573, 344] width 105 height 15
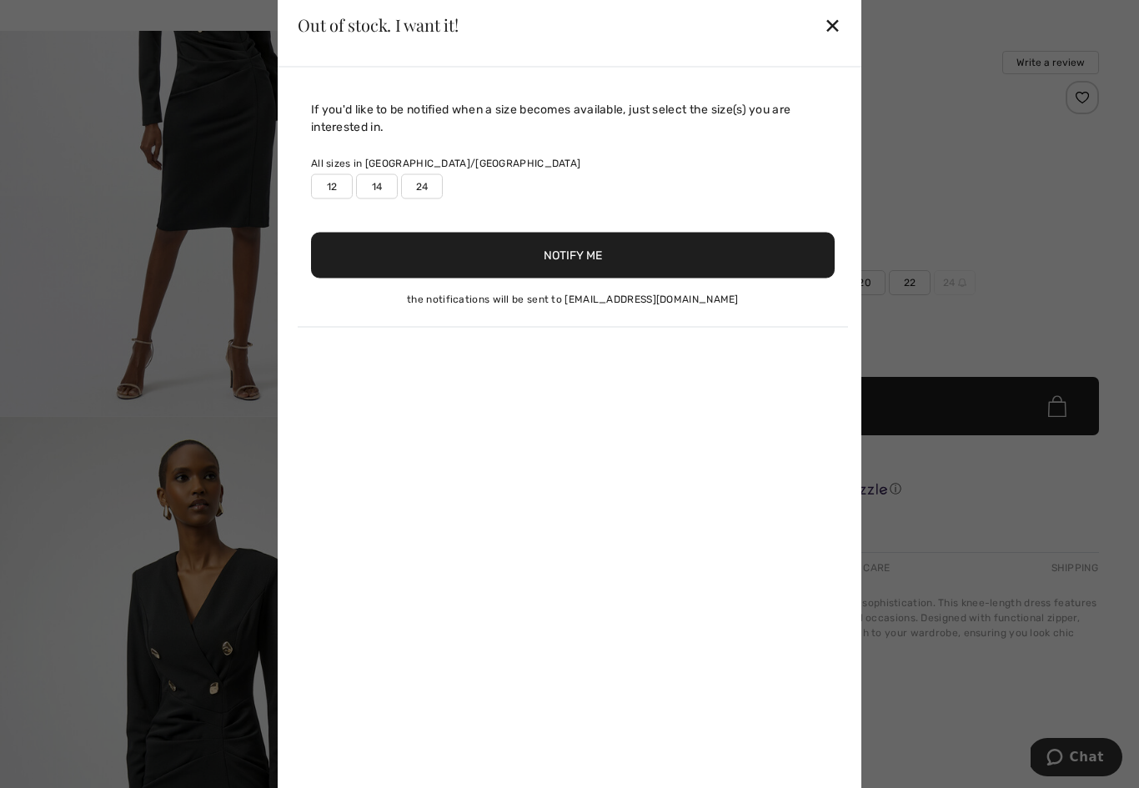
click at [330, 198] on label "12" at bounding box center [332, 185] width 42 height 25
type input "true"
click at [621, 274] on button "Notify Me" at bounding box center [573, 255] width 524 height 46
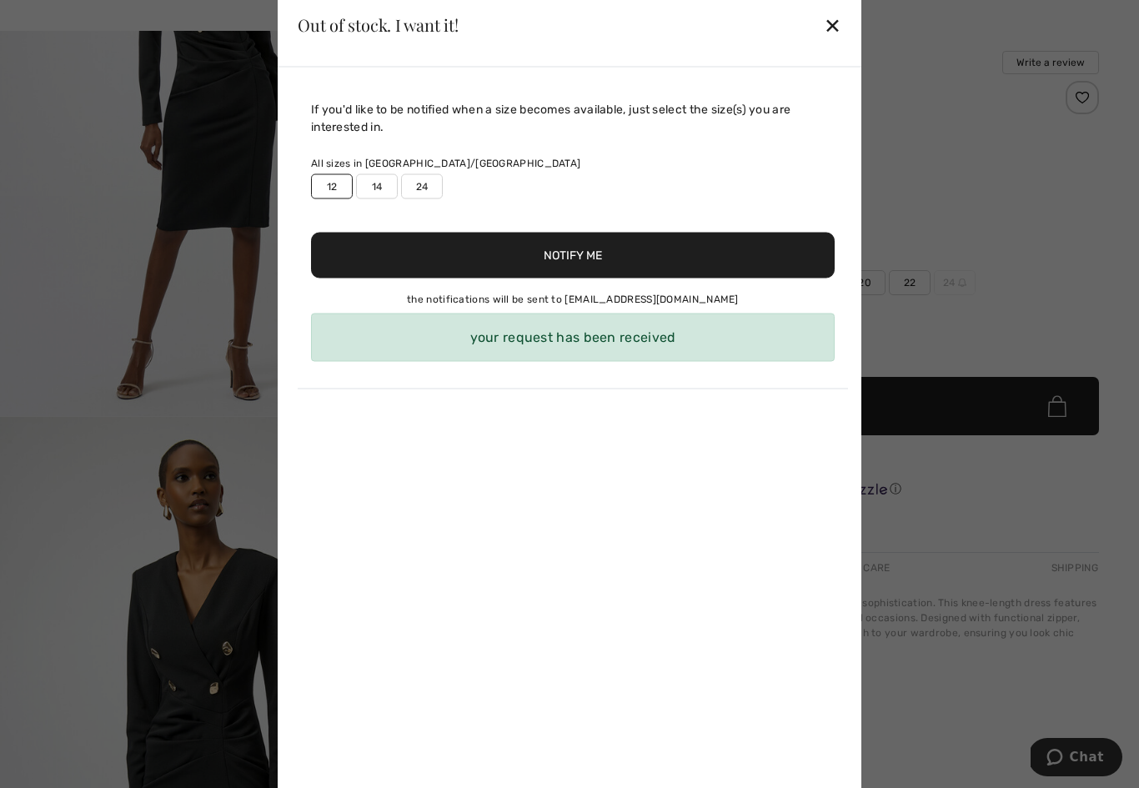
click at [840, 32] on div "✕" at bounding box center [833, 25] width 18 height 35
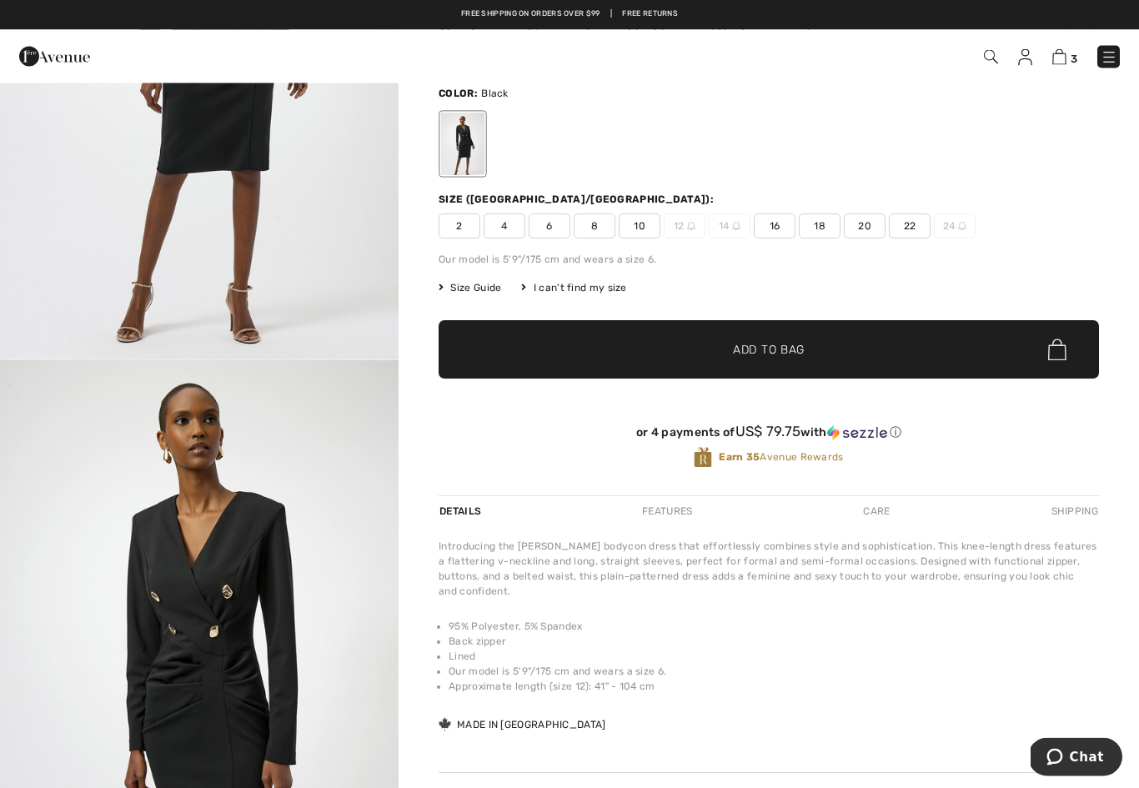
scroll to position [93, 0]
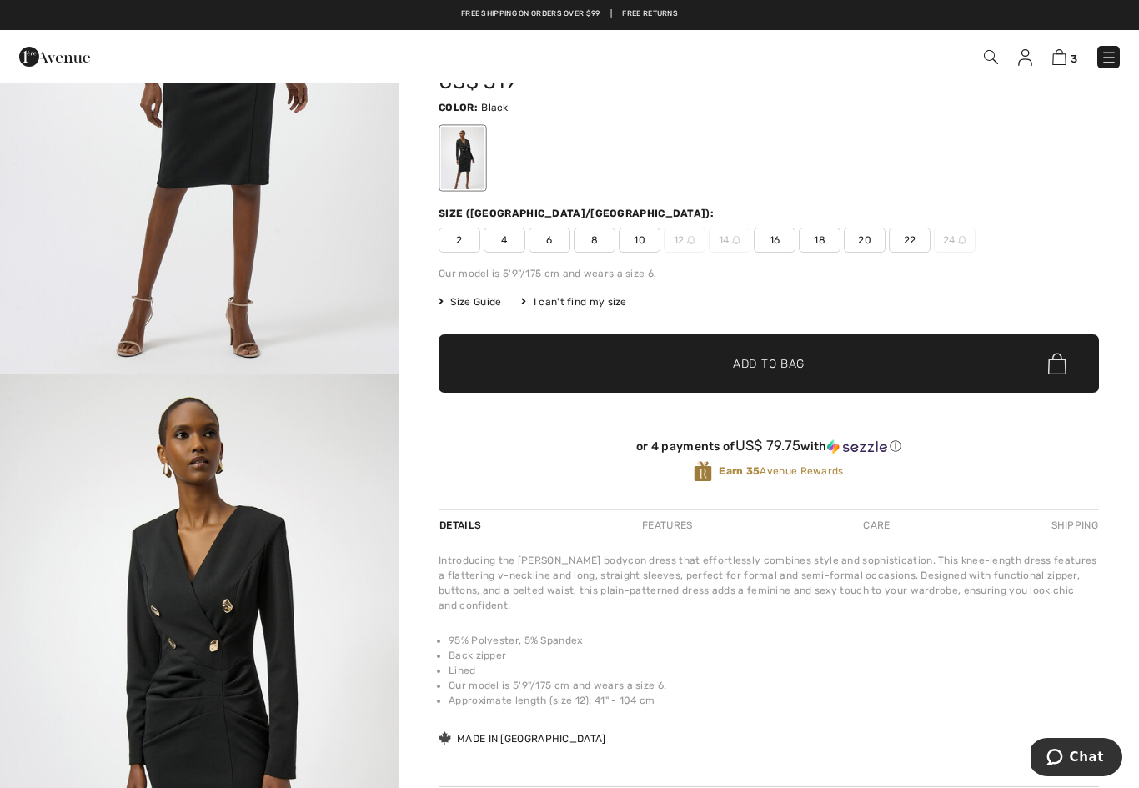
click at [1062, 63] on img at bounding box center [1059, 57] width 14 height 16
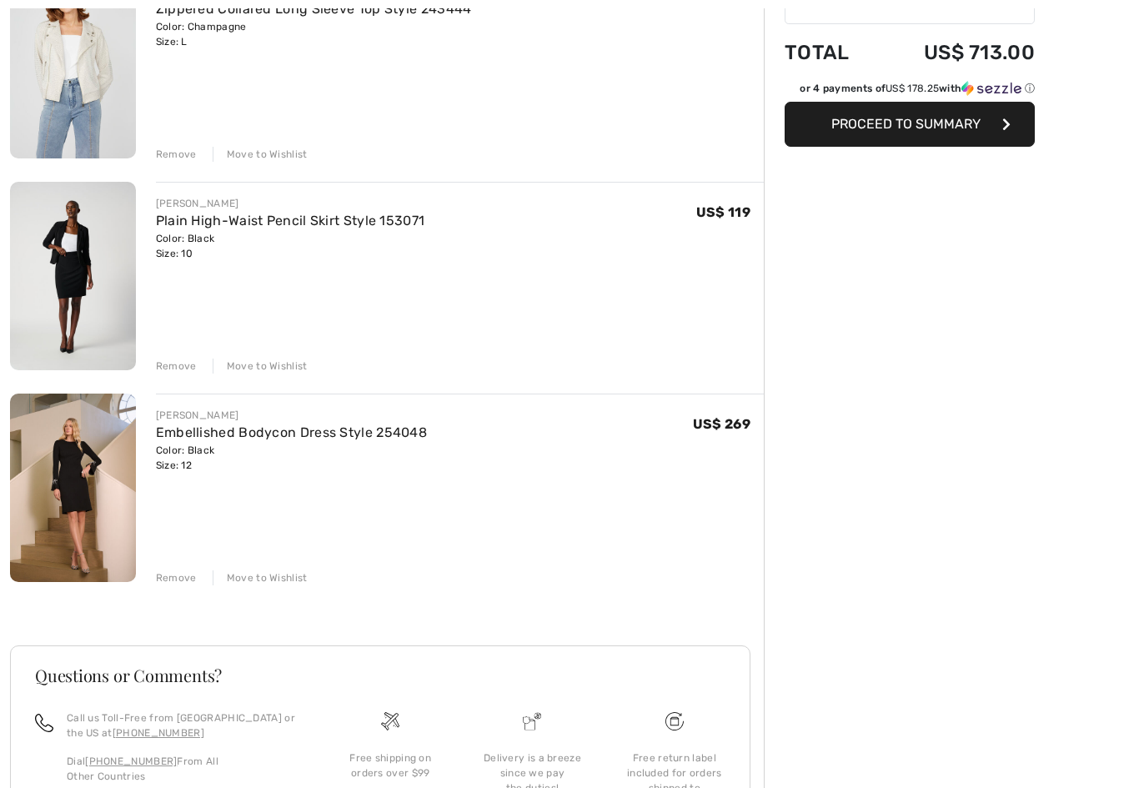
scroll to position [248, 0]
click at [278, 577] on div "Move to Wishlist" at bounding box center [260, 577] width 95 height 15
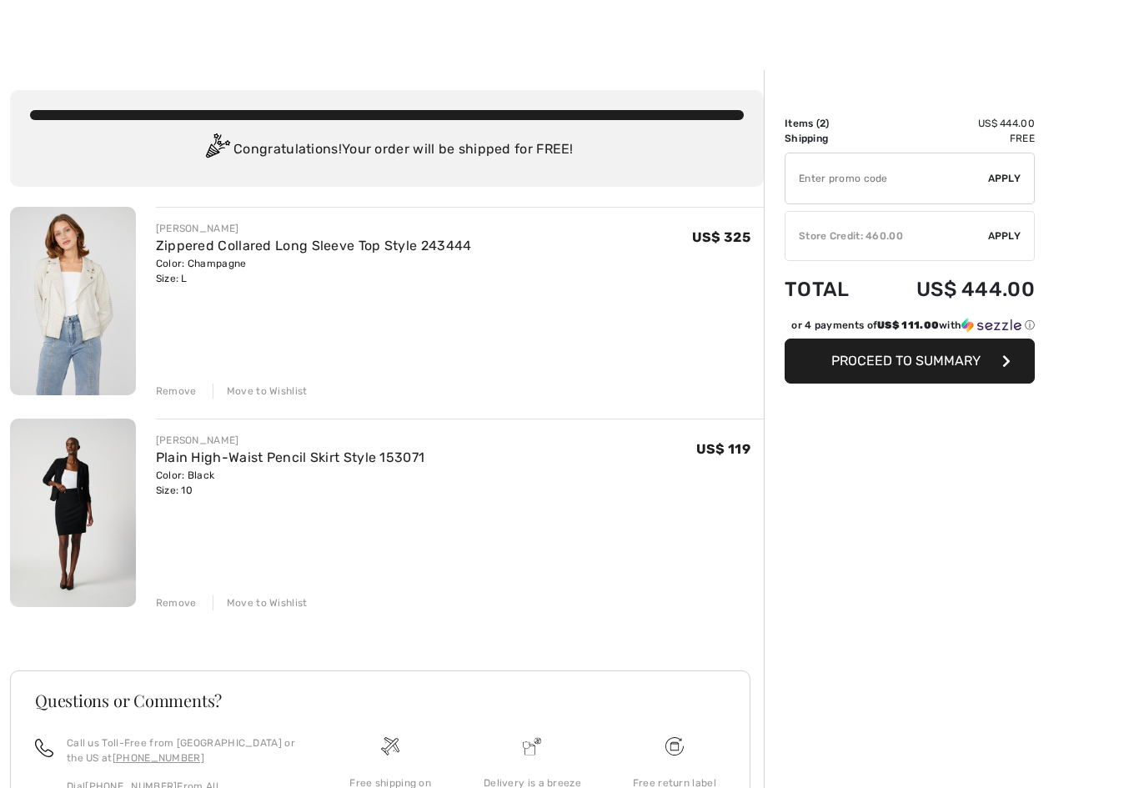
scroll to position [13, 0]
click at [72, 317] on img at bounding box center [73, 300] width 126 height 188
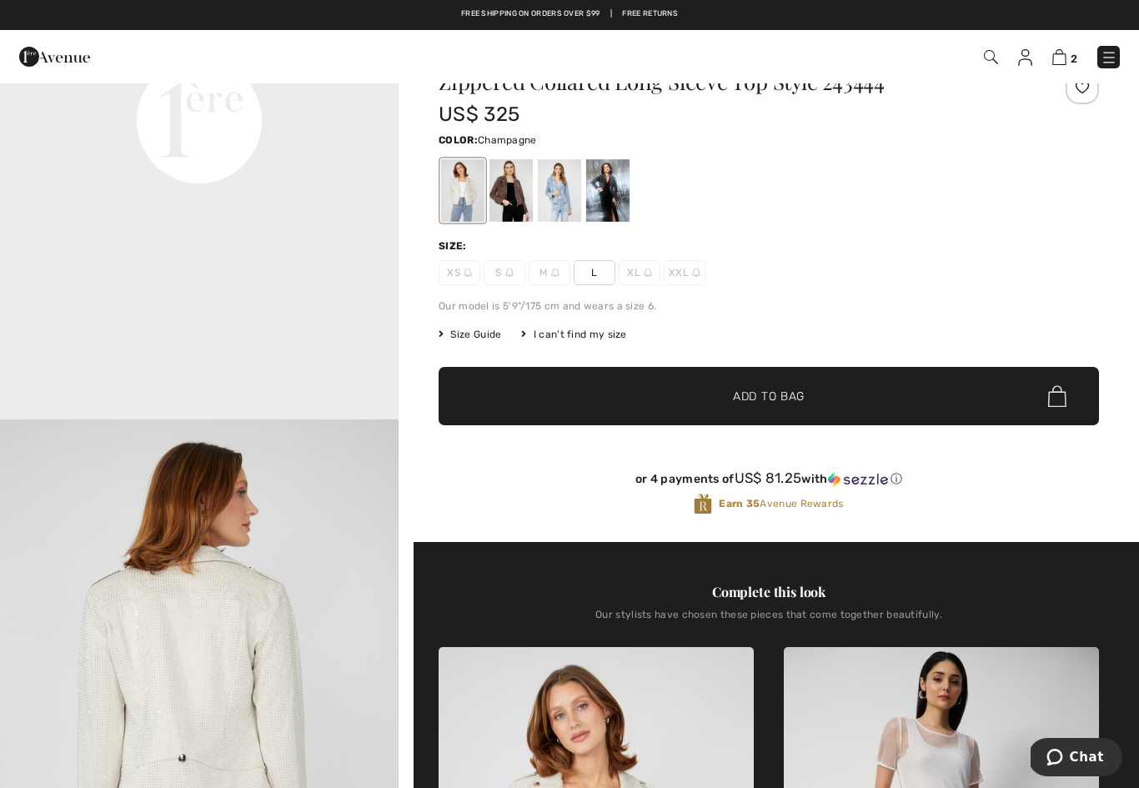
scroll to position [49, 0]
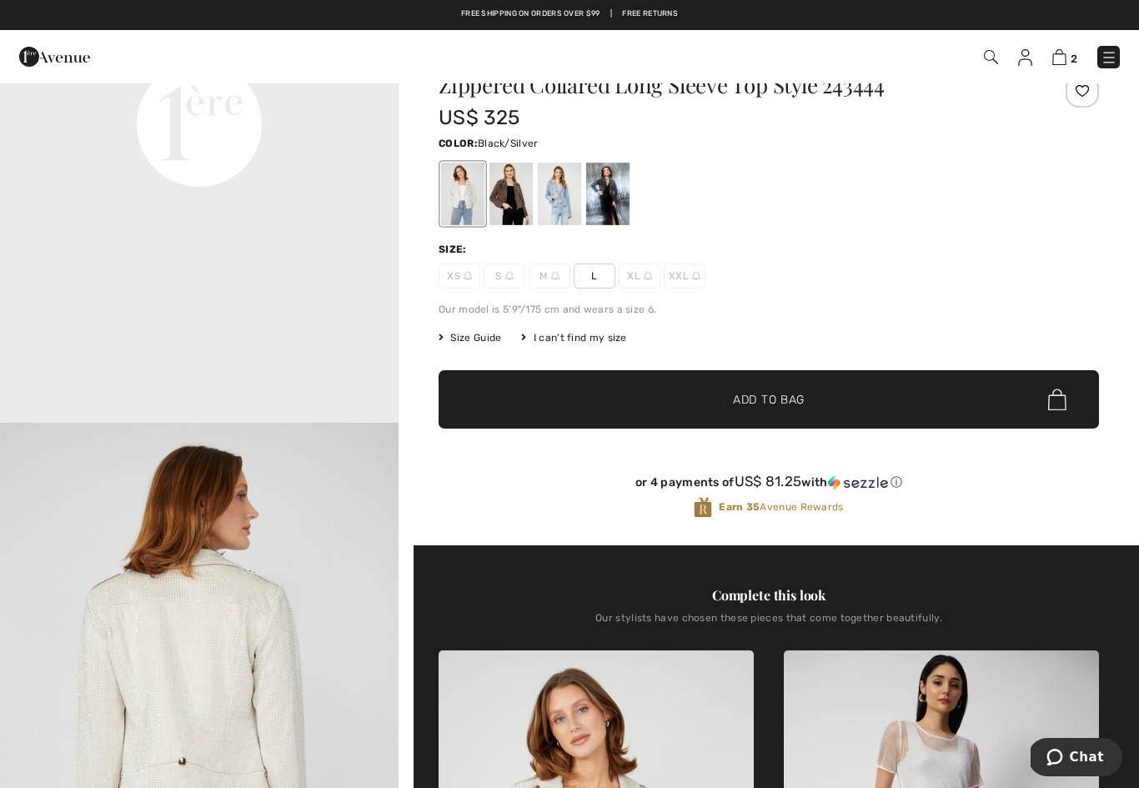
click at [614, 192] on div at bounding box center [607, 194] width 43 height 63
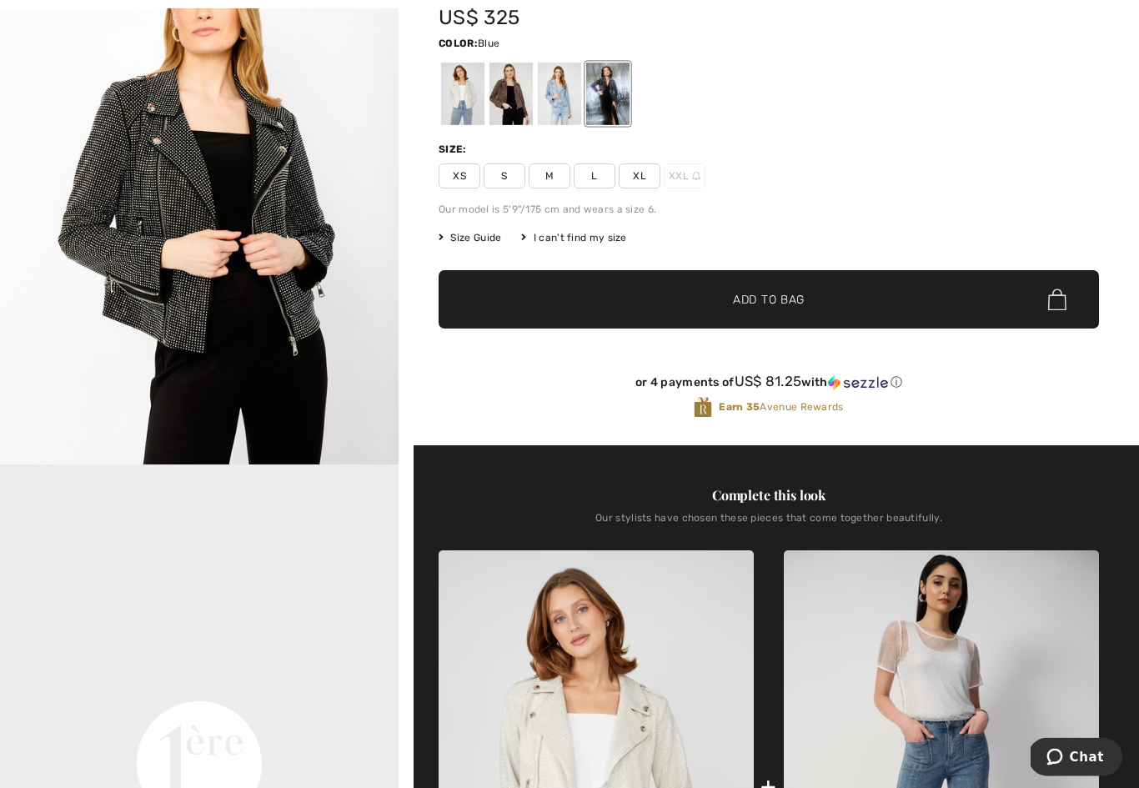
scroll to position [149, 0]
click at [565, 88] on div at bounding box center [559, 94] width 43 height 63
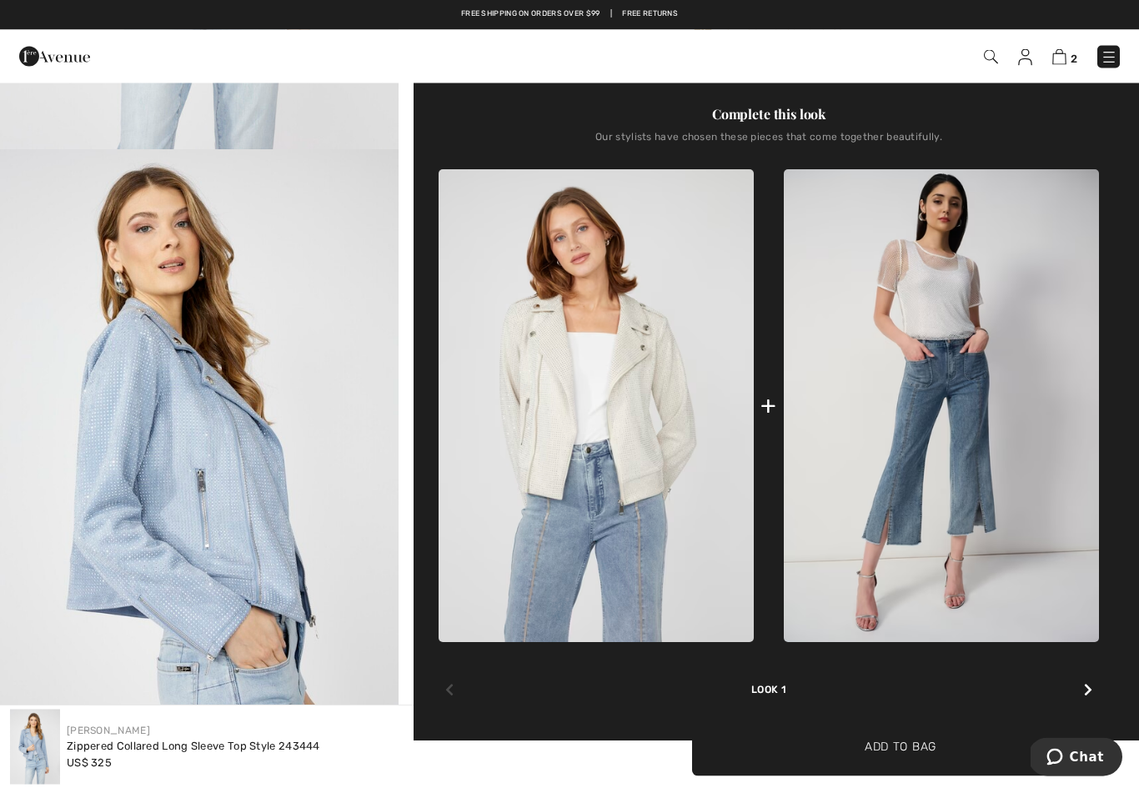
scroll to position [530, 0]
click at [962, 468] on img at bounding box center [941, 405] width 315 height 473
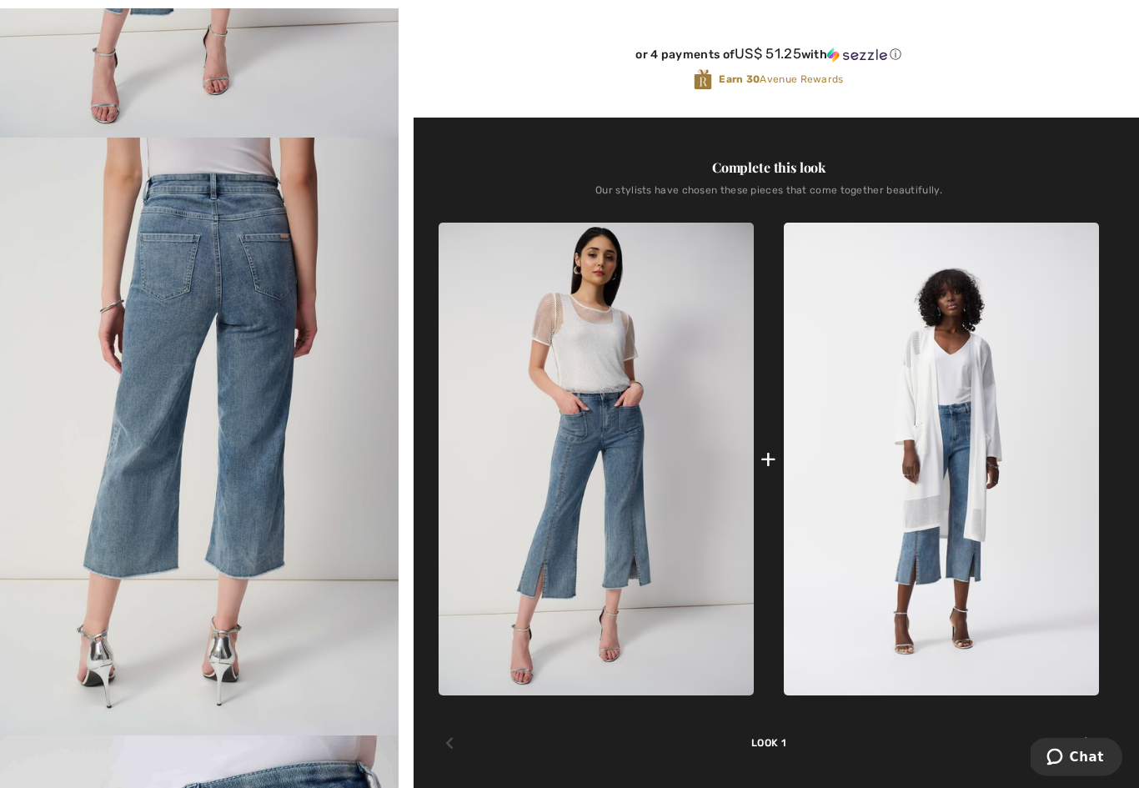
scroll to position [565, 0]
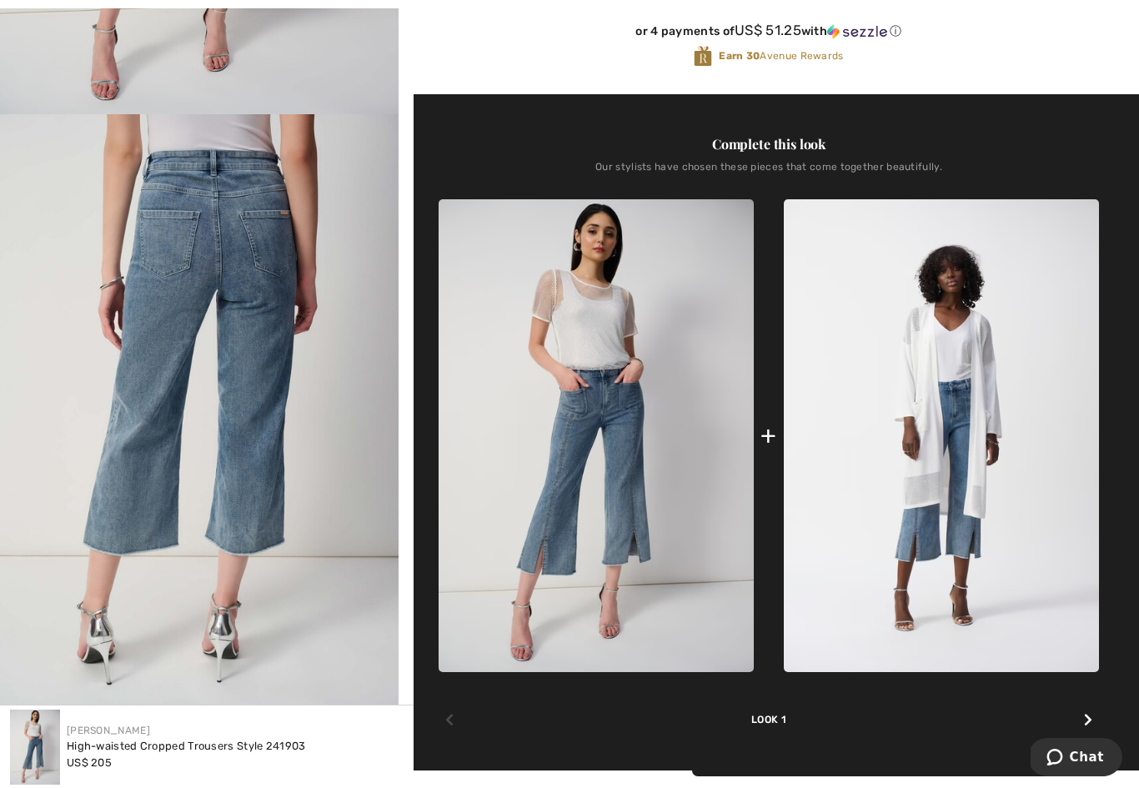
click at [588, 556] on img at bounding box center [596, 435] width 315 height 473
click at [610, 430] on img at bounding box center [596, 435] width 315 height 473
click at [580, 522] on img at bounding box center [596, 435] width 315 height 473
click at [595, 510] on img at bounding box center [596, 435] width 315 height 473
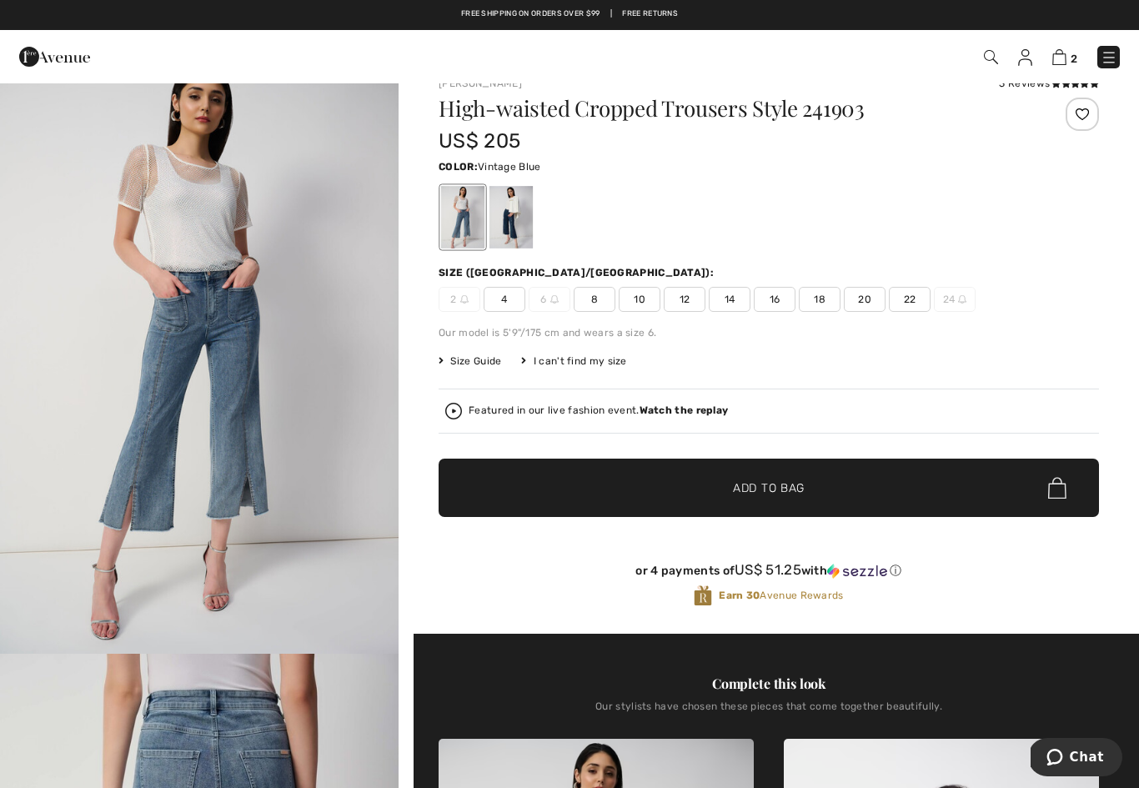
scroll to position [0, 0]
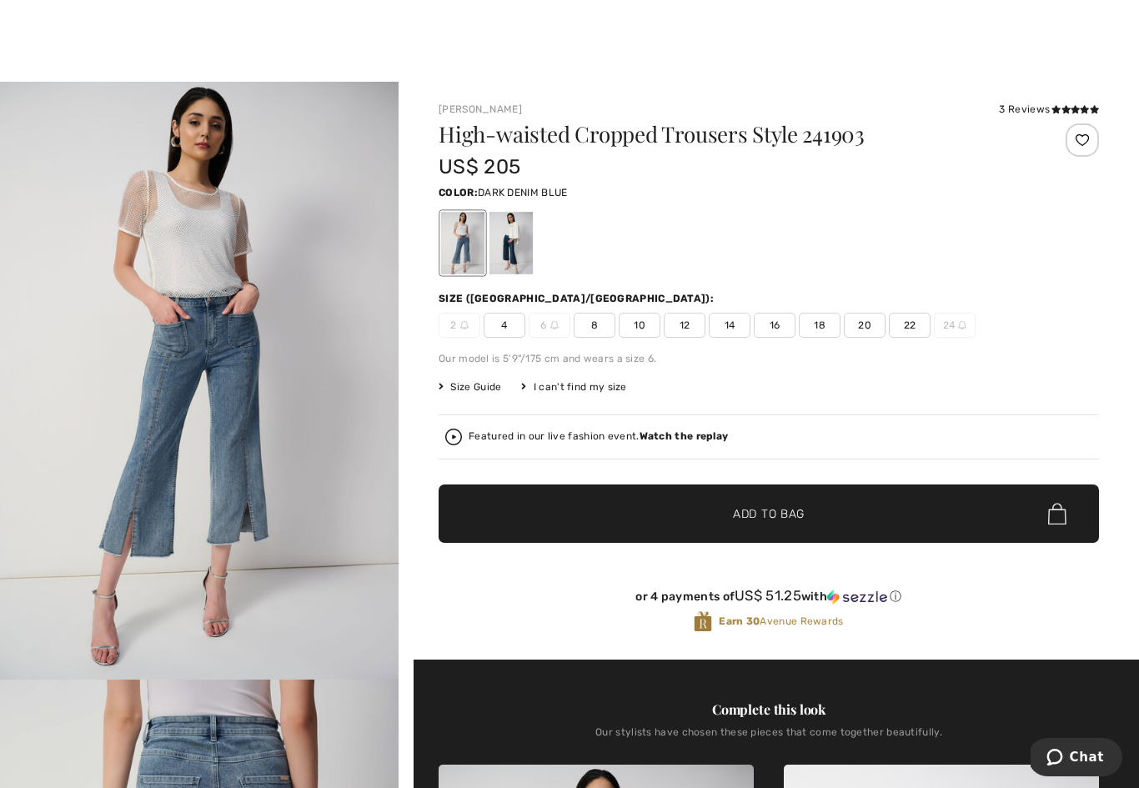
click at [514, 250] on div at bounding box center [510, 243] width 43 height 63
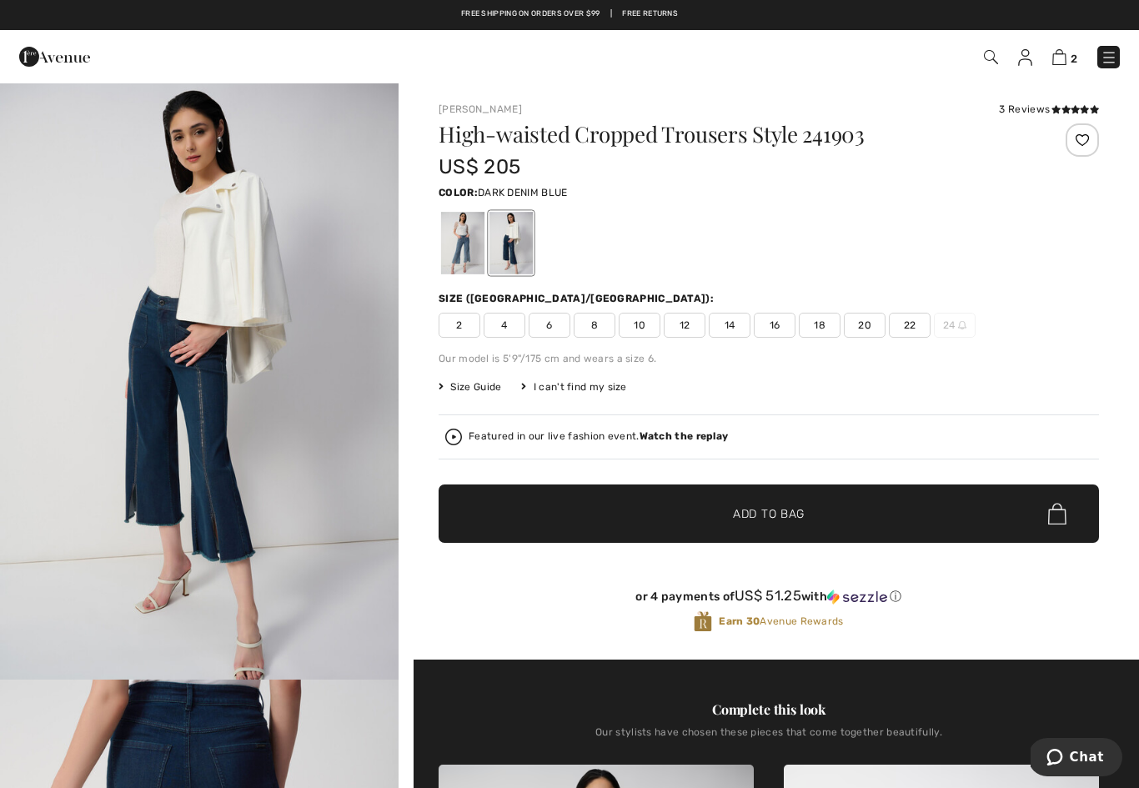
click at [1066, 54] on img at bounding box center [1059, 57] width 14 height 16
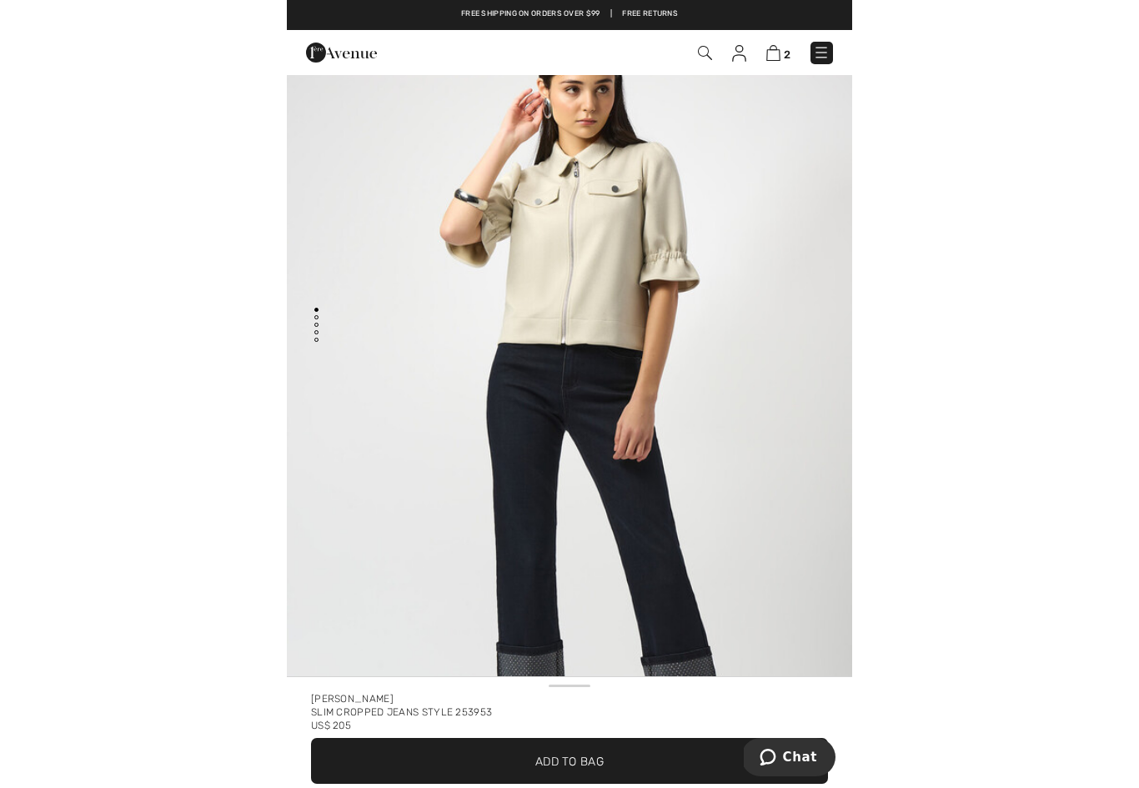
scroll to position [27, 0]
